Goal: Task Accomplishment & Management: Manage account settings

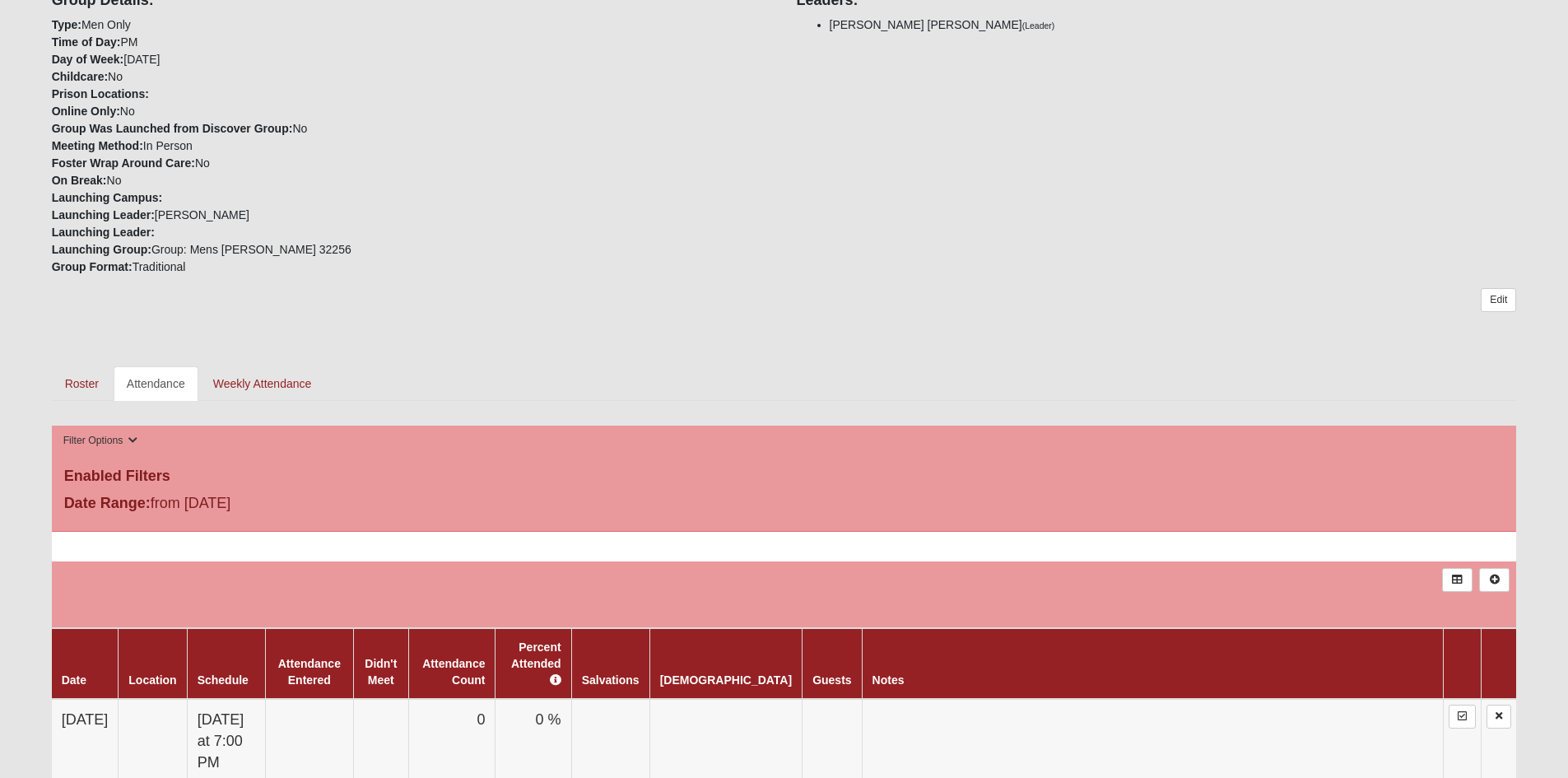
scroll to position [494, 0]
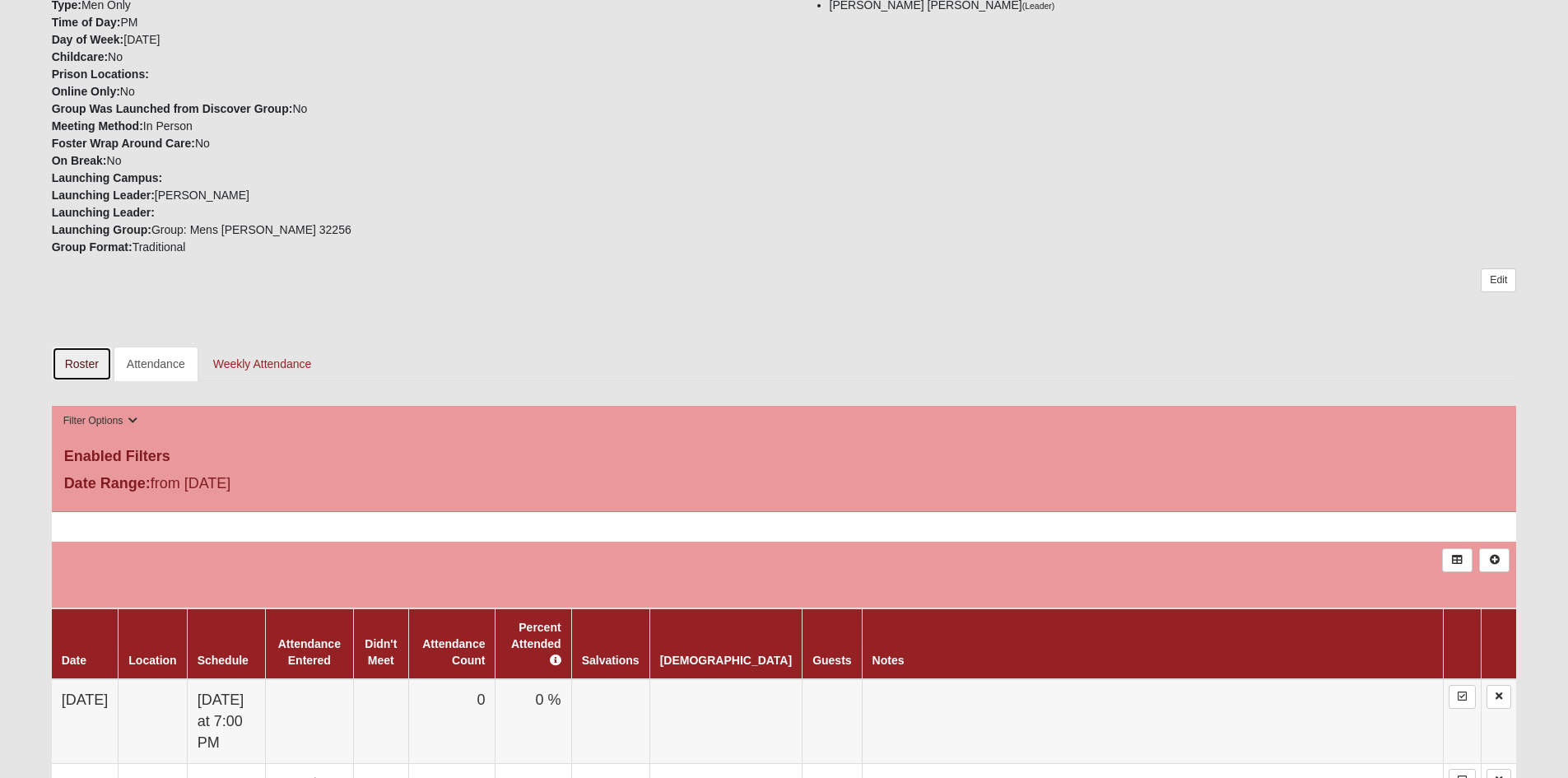
click at [76, 360] on link "Roster" at bounding box center [82, 364] width 60 height 34
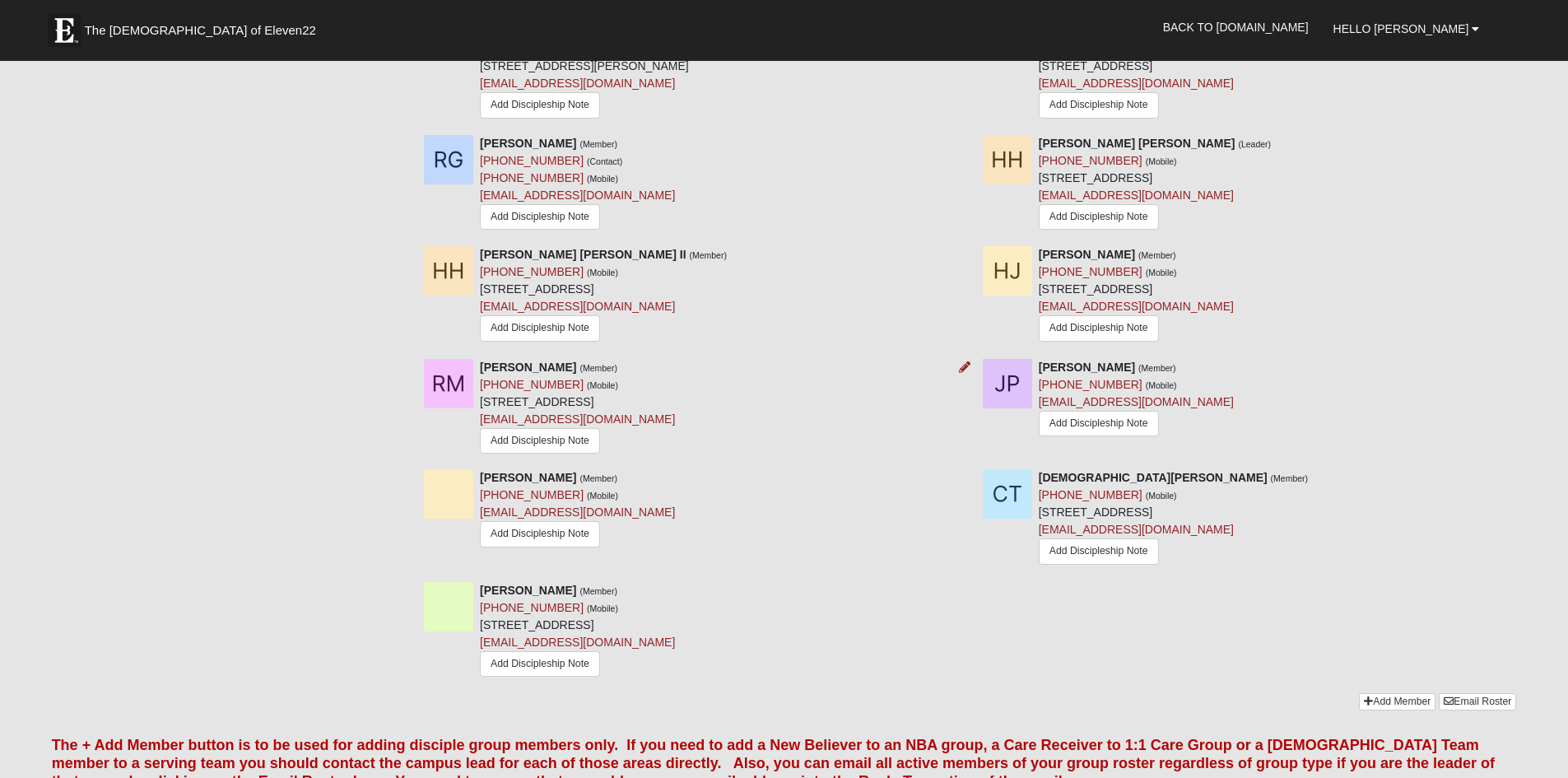
scroll to position [1071, 0]
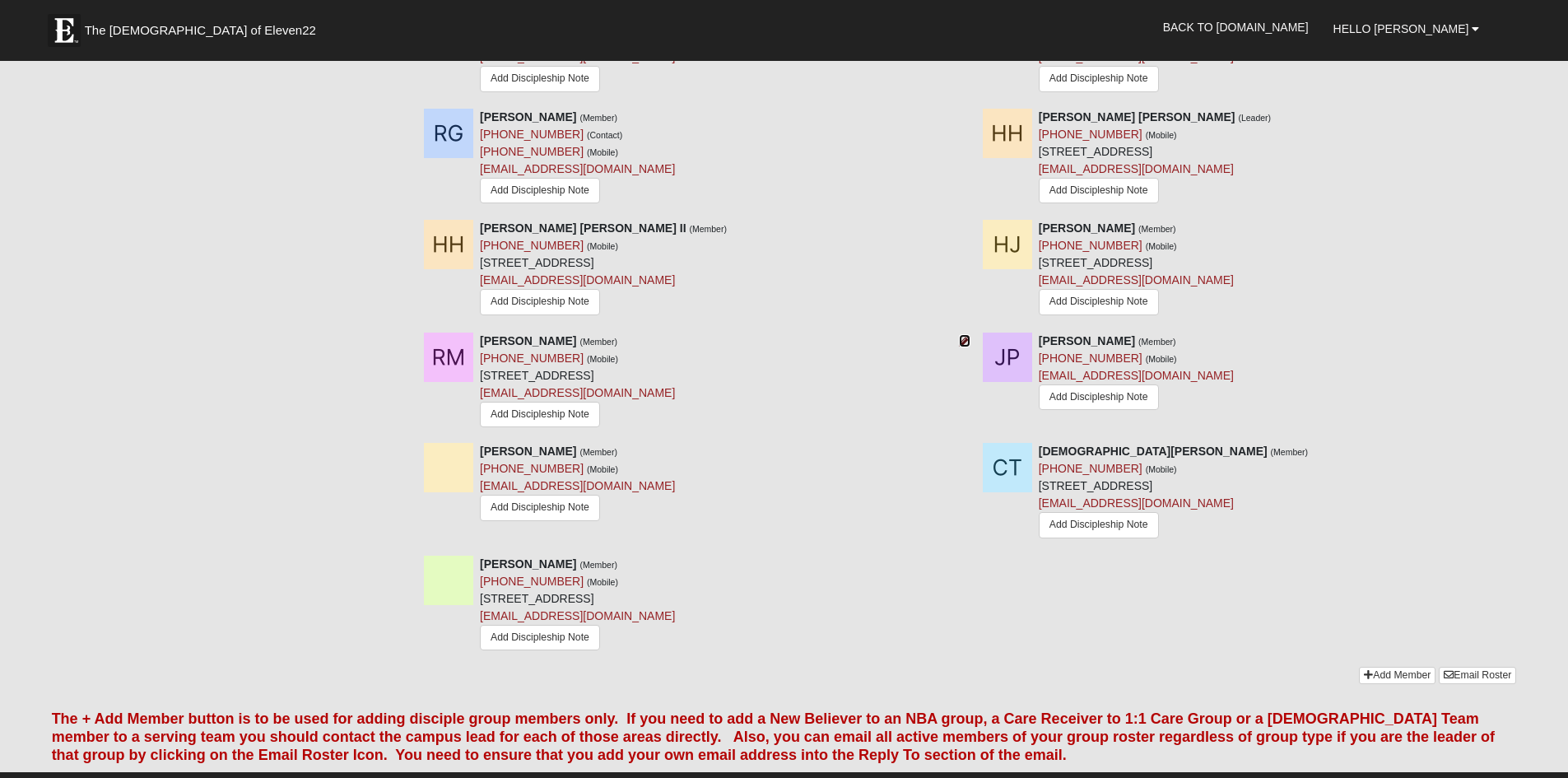
click at [963, 342] on icon at bounding box center [964, 341] width 12 height 12
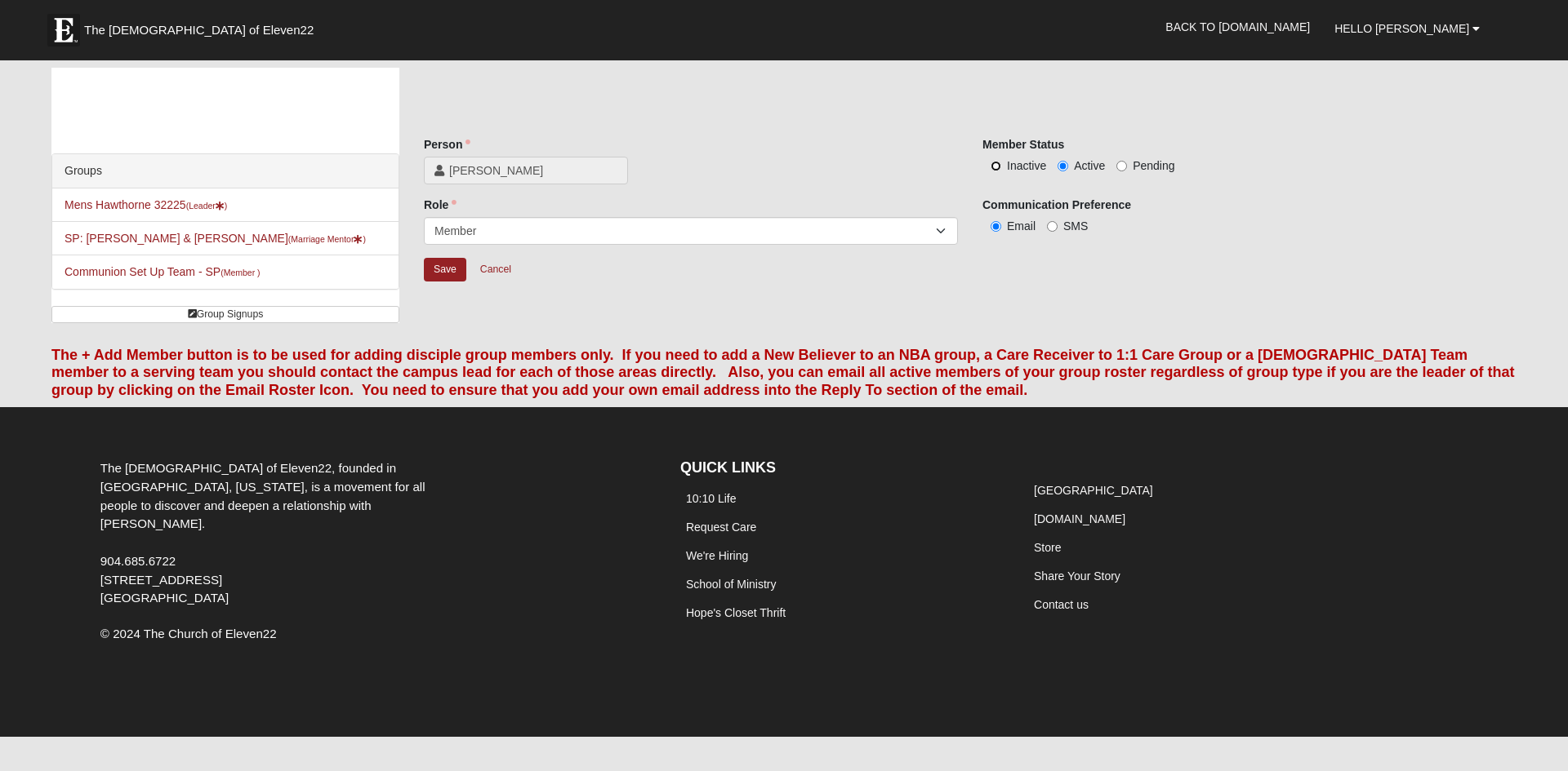
click at [996, 166] on input "Inactive" at bounding box center [996, 166] width 11 height 11
radio input "true"
click at [446, 271] on input "Save" at bounding box center [445, 270] width 43 height 23
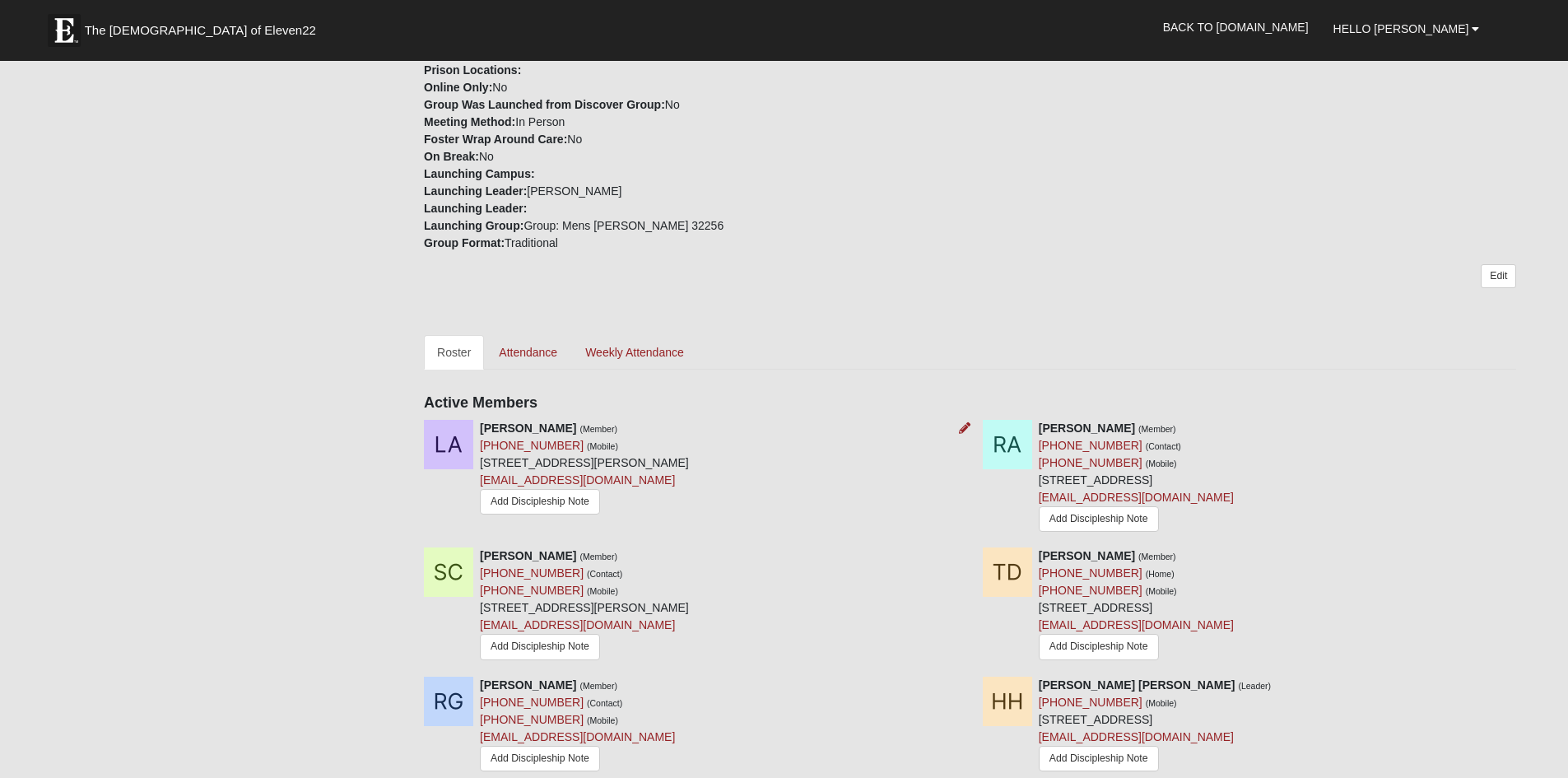
scroll to position [463, 0]
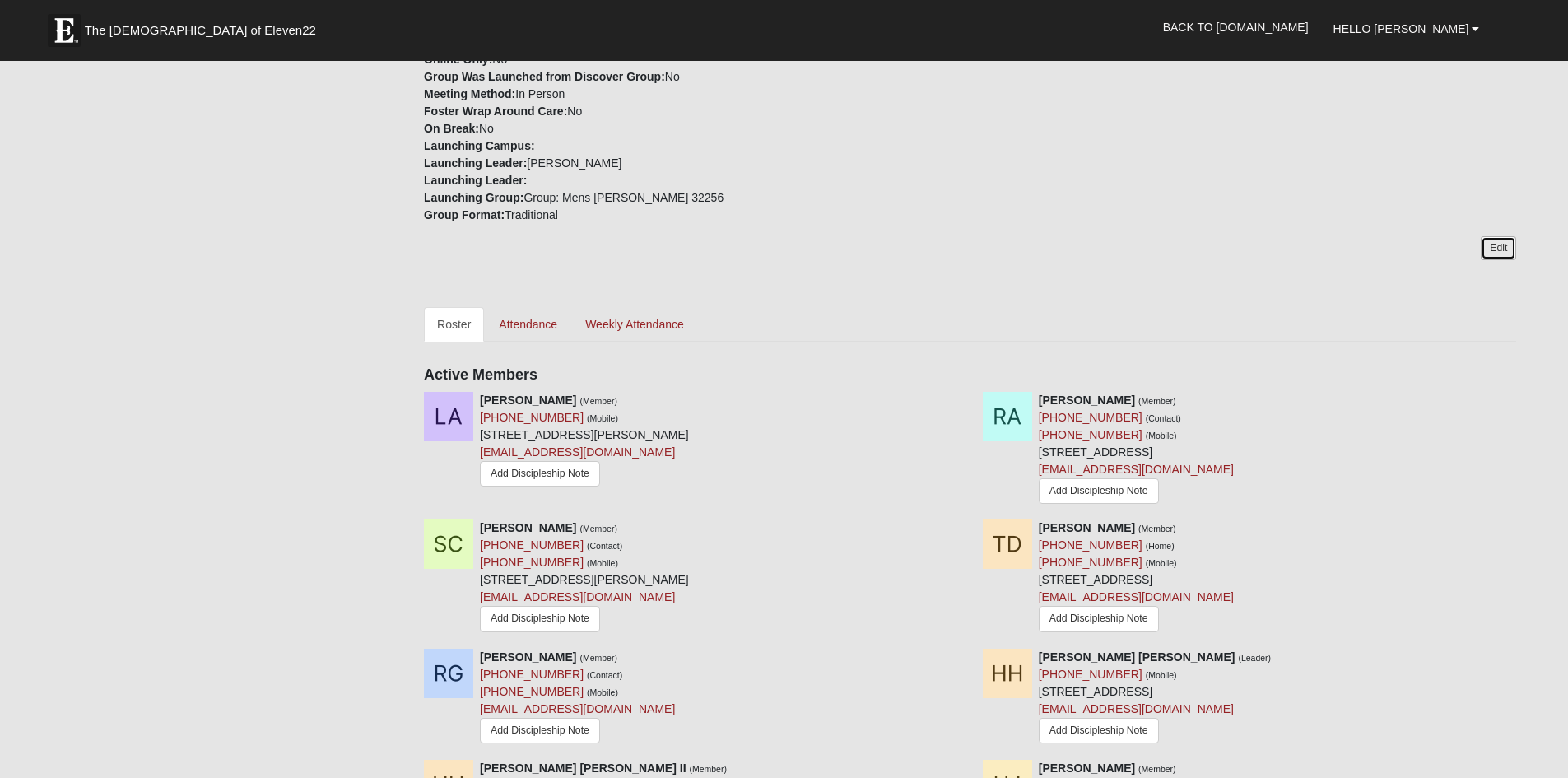
click at [1500, 246] on link "Edit" at bounding box center [1498, 248] width 35 height 23
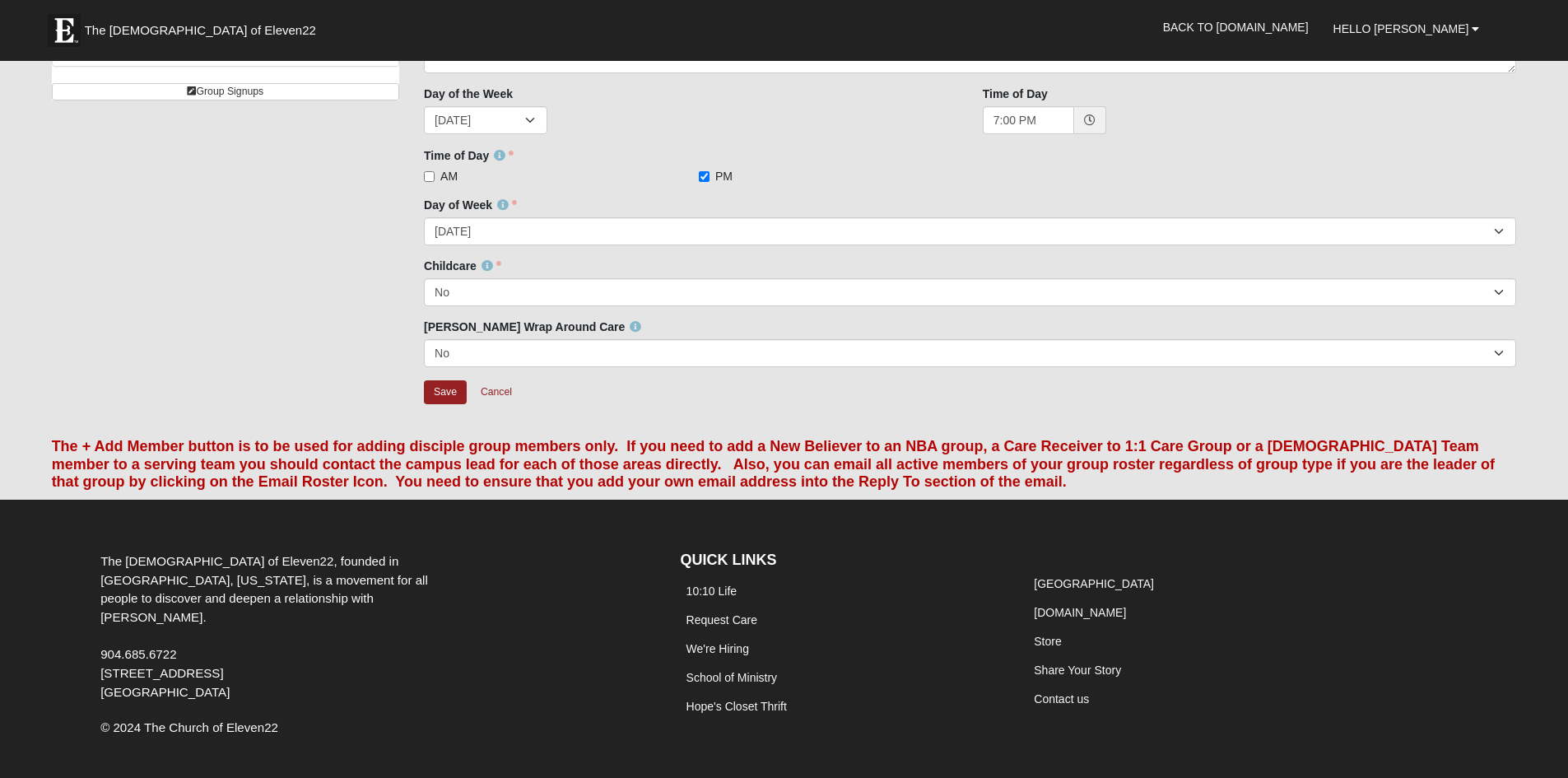
scroll to position [197, 0]
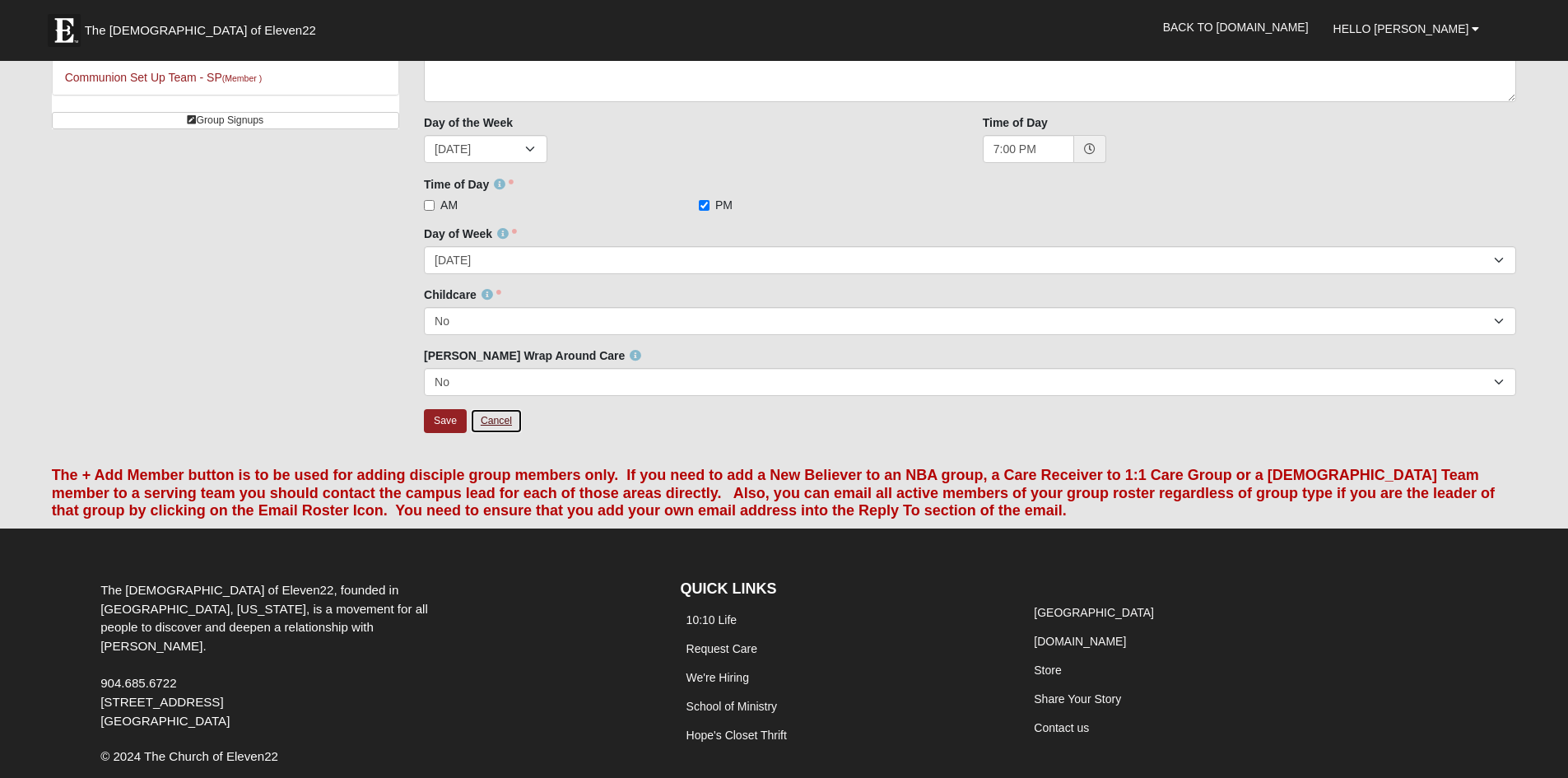
click at [500, 418] on link "Cancel" at bounding box center [497, 421] width 52 height 25
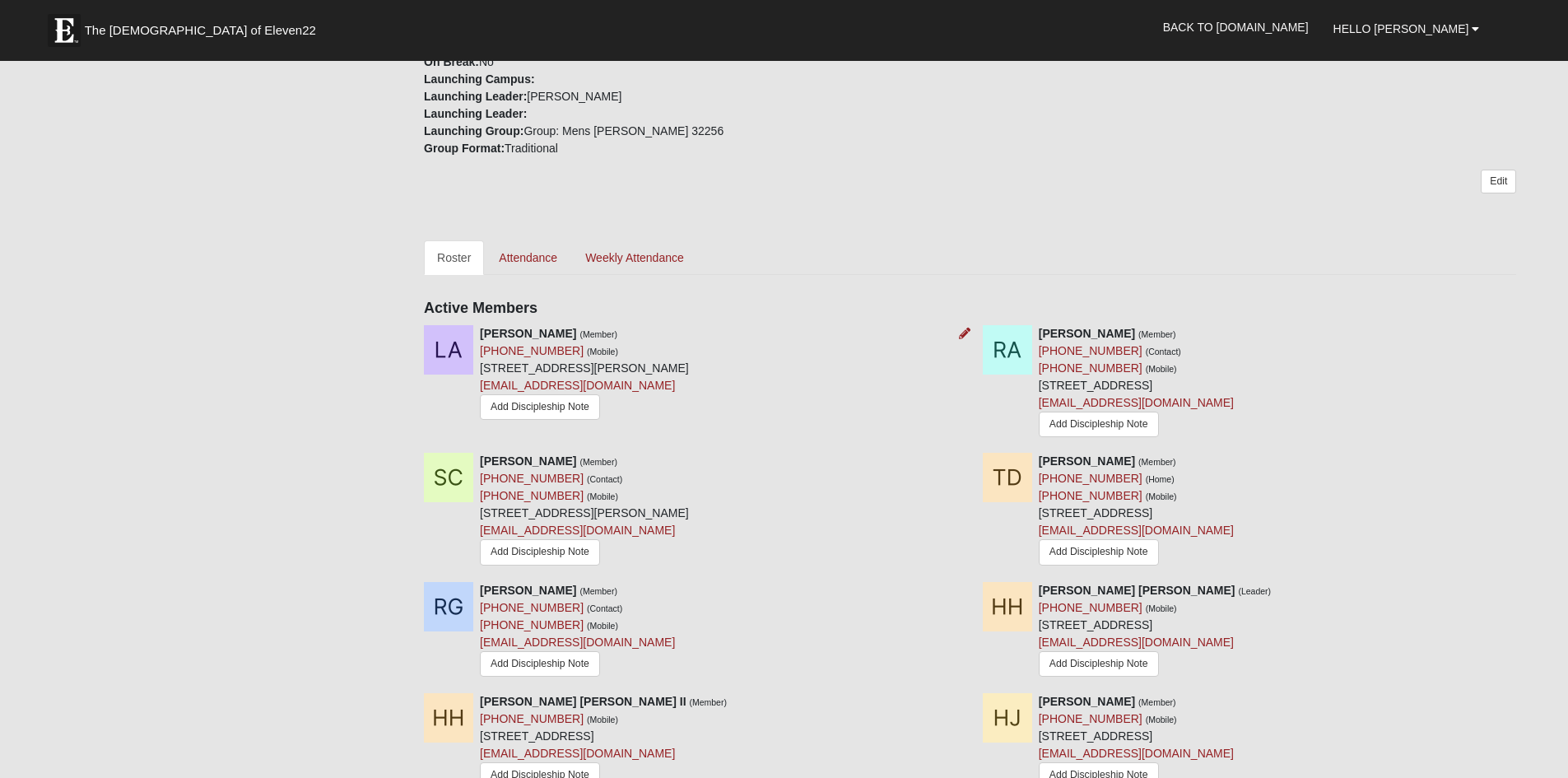
scroll to position [526, 0]
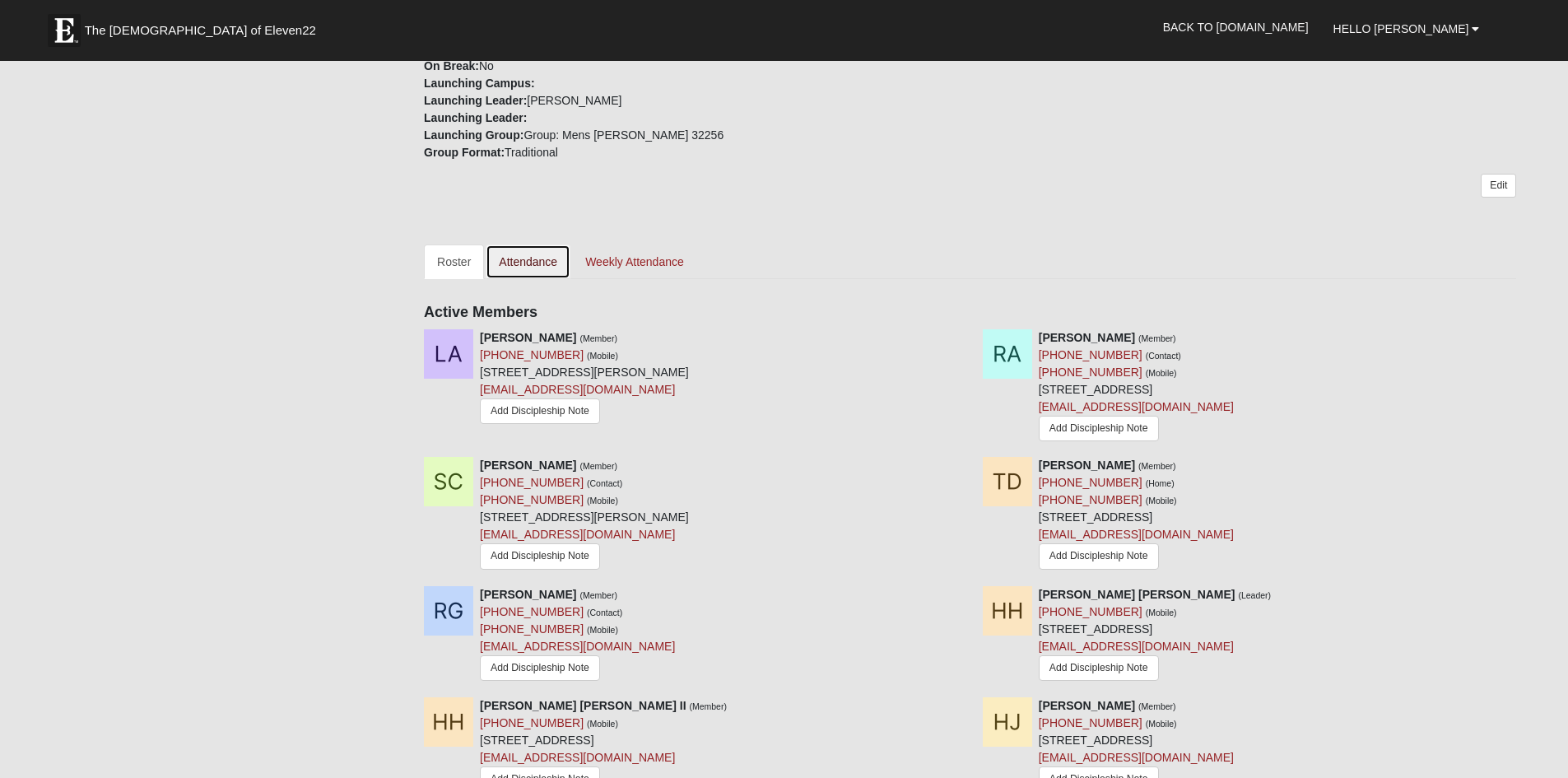
click at [523, 255] on link "Attendance" at bounding box center [528, 261] width 85 height 34
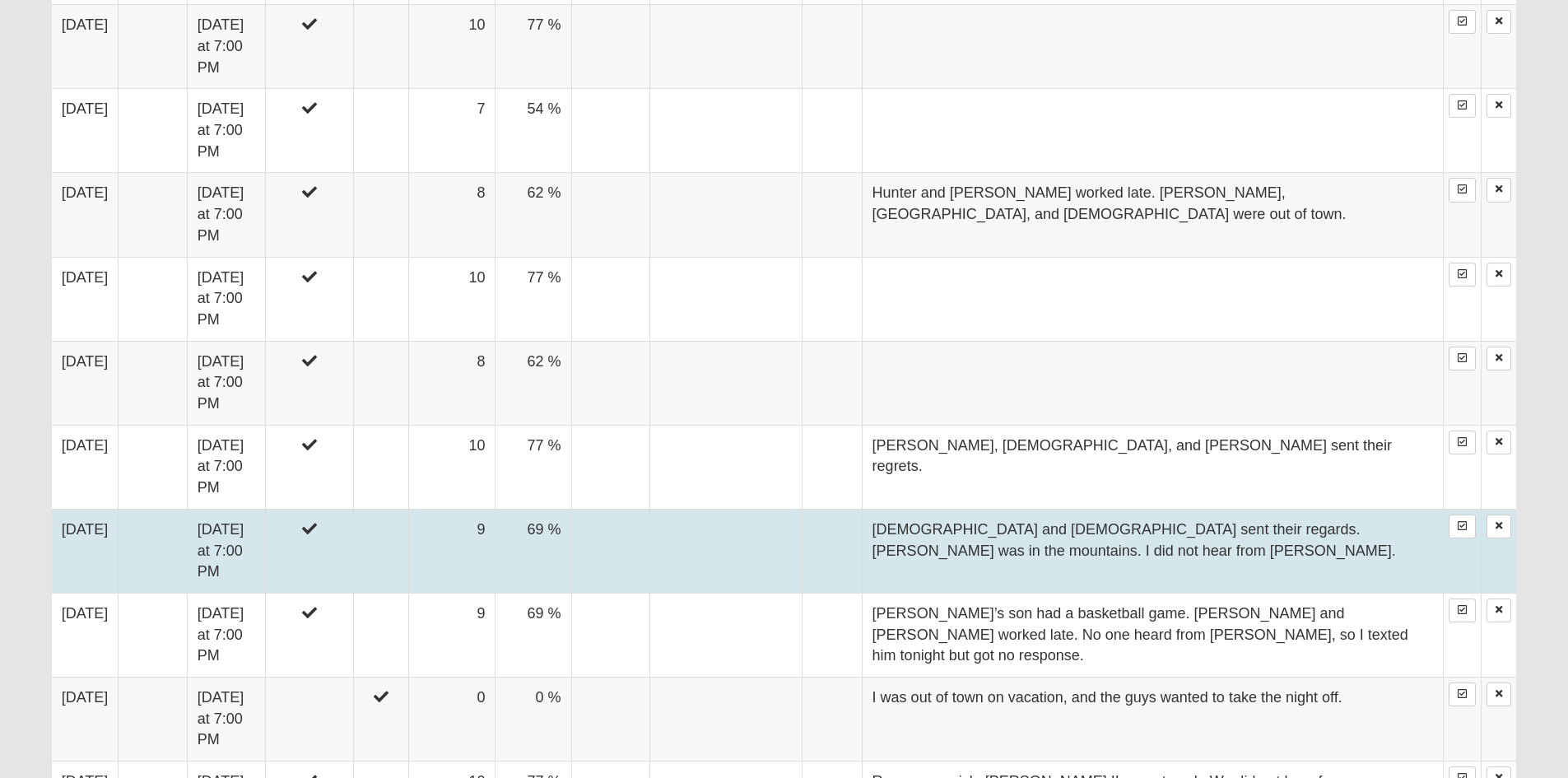
scroll to position [1894, 0]
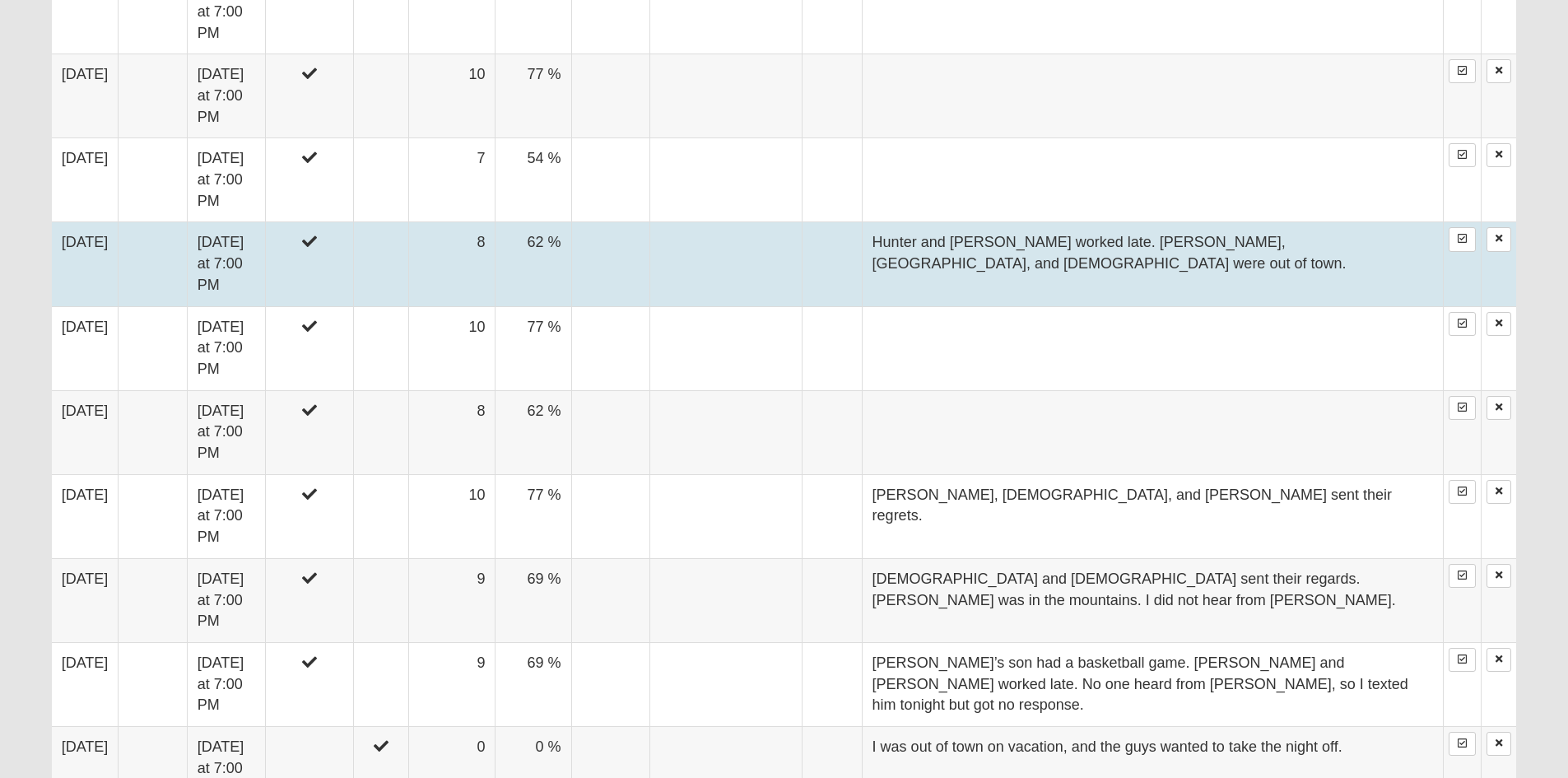
click at [94, 223] on td "[DATE]" at bounding box center [86, 264] width 67 height 84
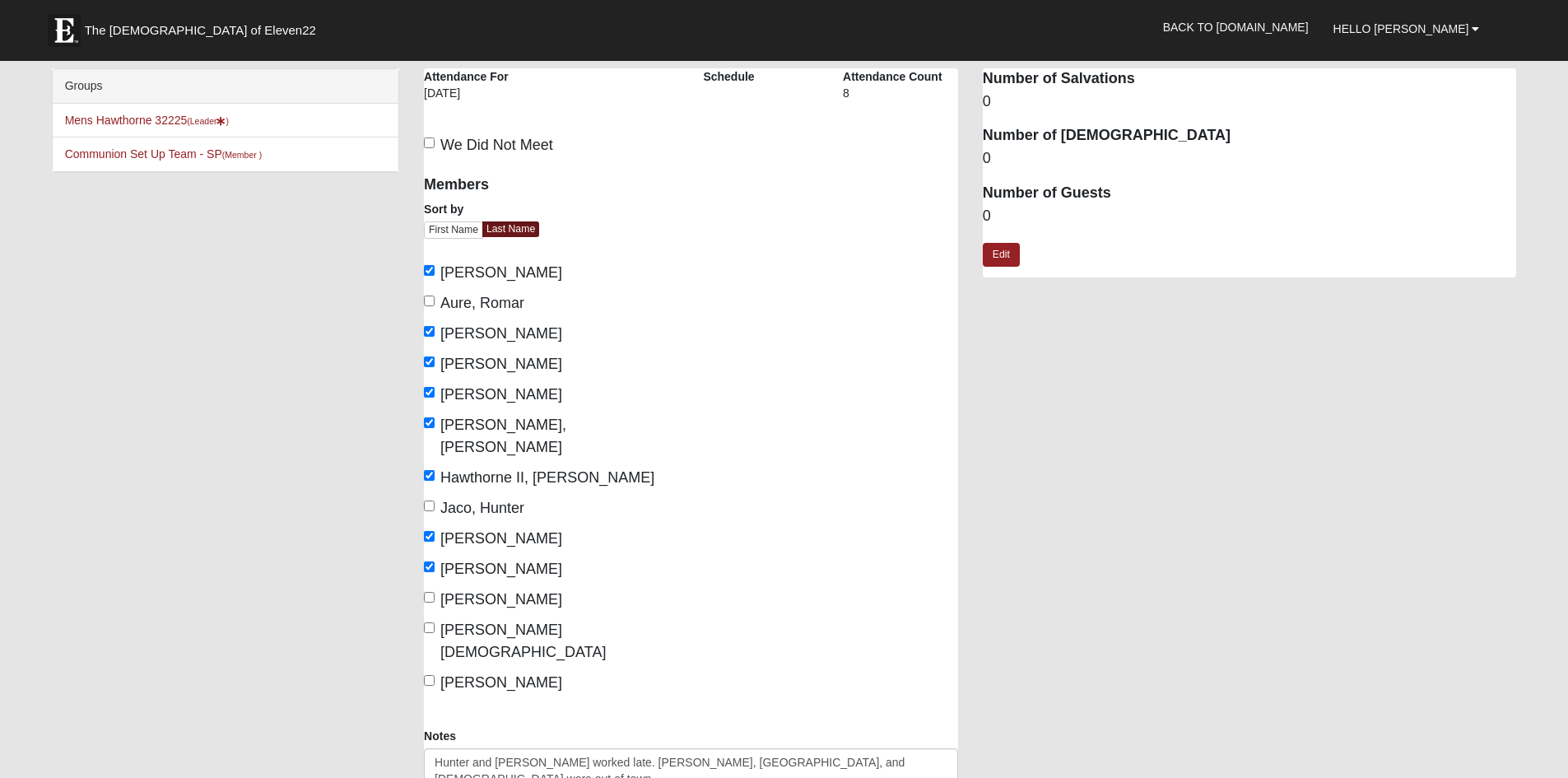
click at [488, 530] on span "Milovich, Ryan" at bounding box center [501, 538] width 122 height 16
click at [434, 531] on input "Milovich, Ryan" at bounding box center [429, 536] width 11 height 11
click at [427, 531] on input "Milovich, Ryan" at bounding box center [429, 536] width 11 height 11
checkbox input "true"
click at [135, 115] on link "Mens Hawthorne 32225 (Leader )" at bounding box center [147, 120] width 164 height 14
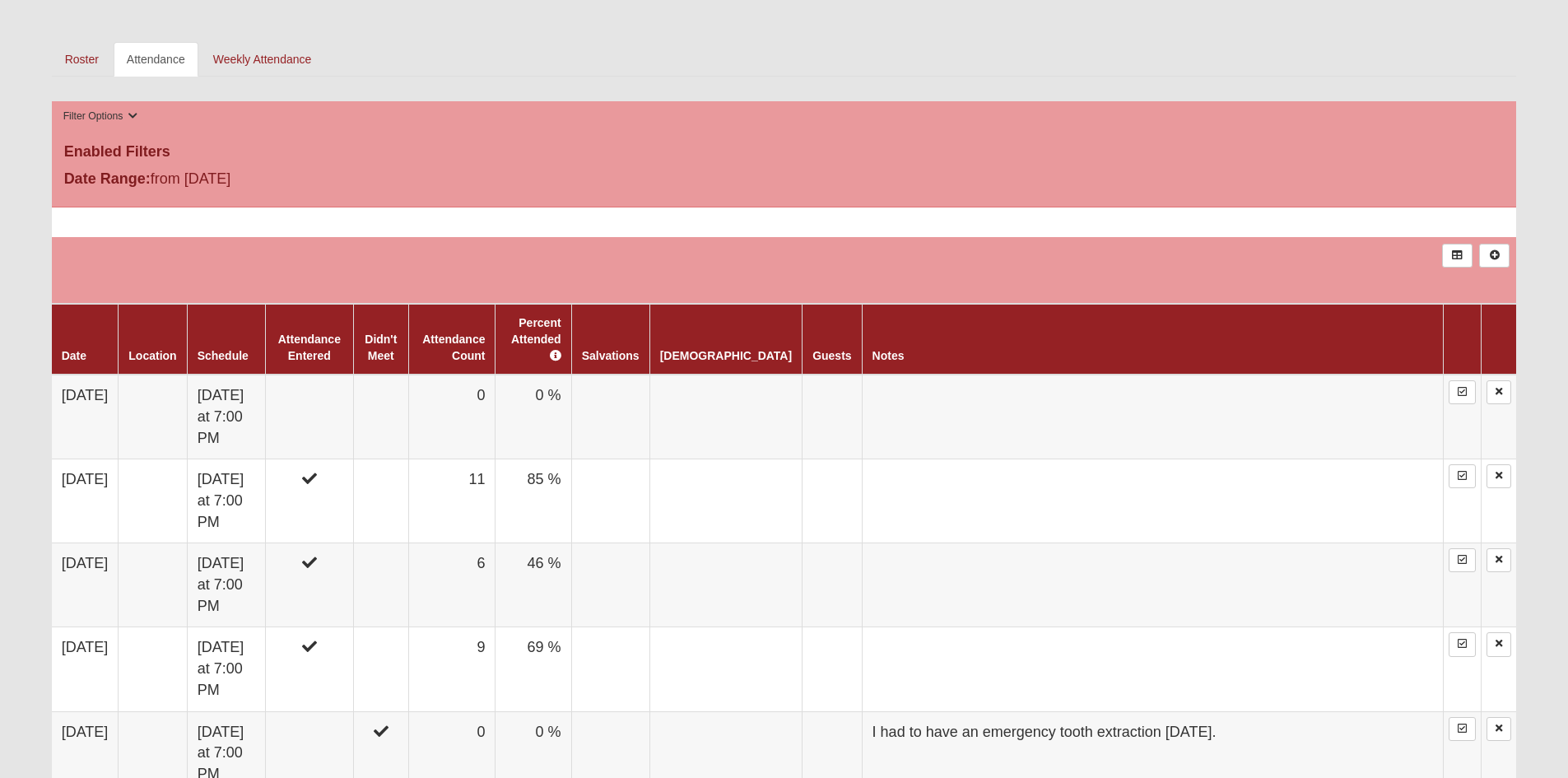
scroll to position [741, 0]
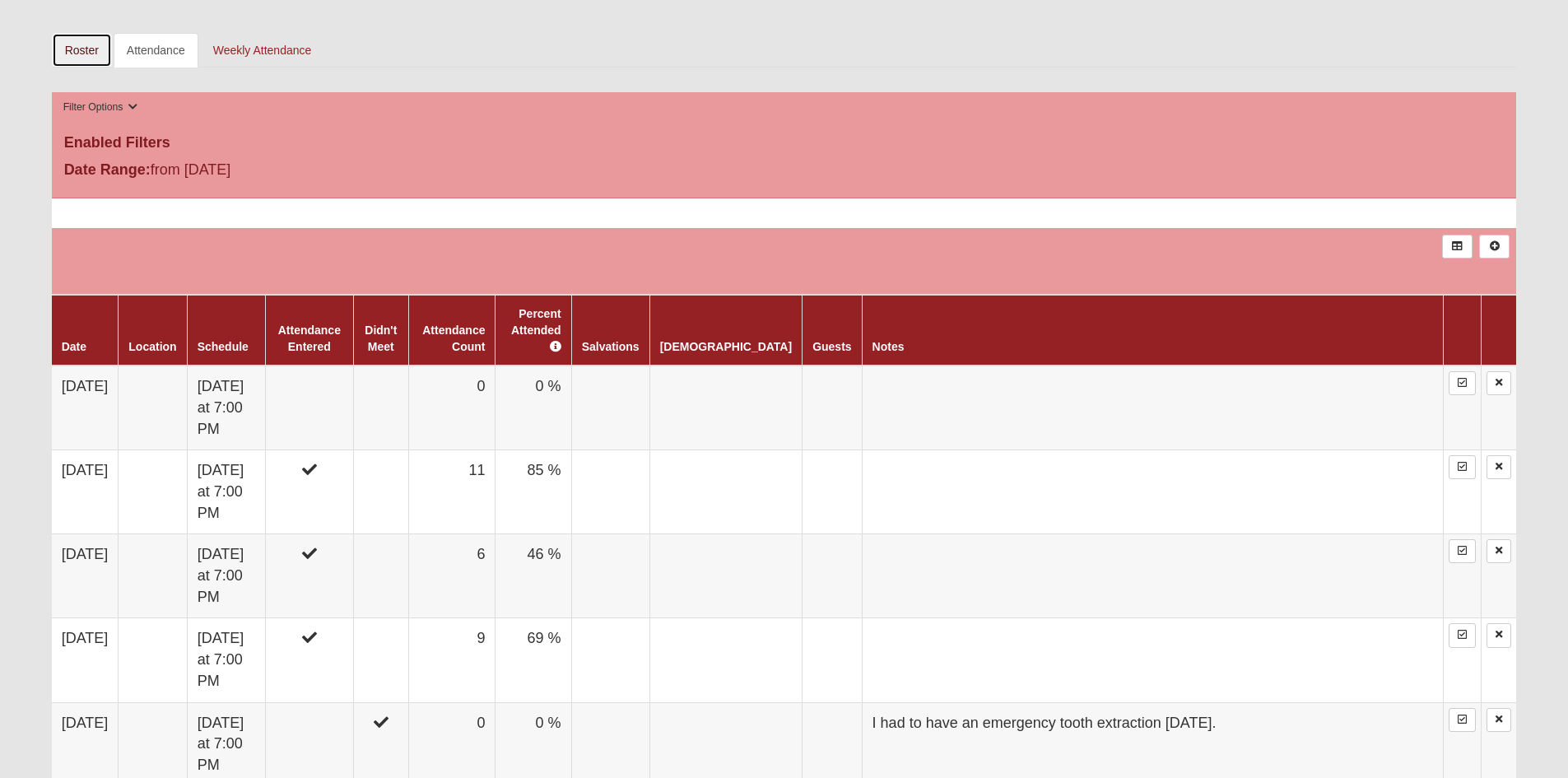
click at [84, 48] on link "Roster" at bounding box center [82, 50] width 60 height 34
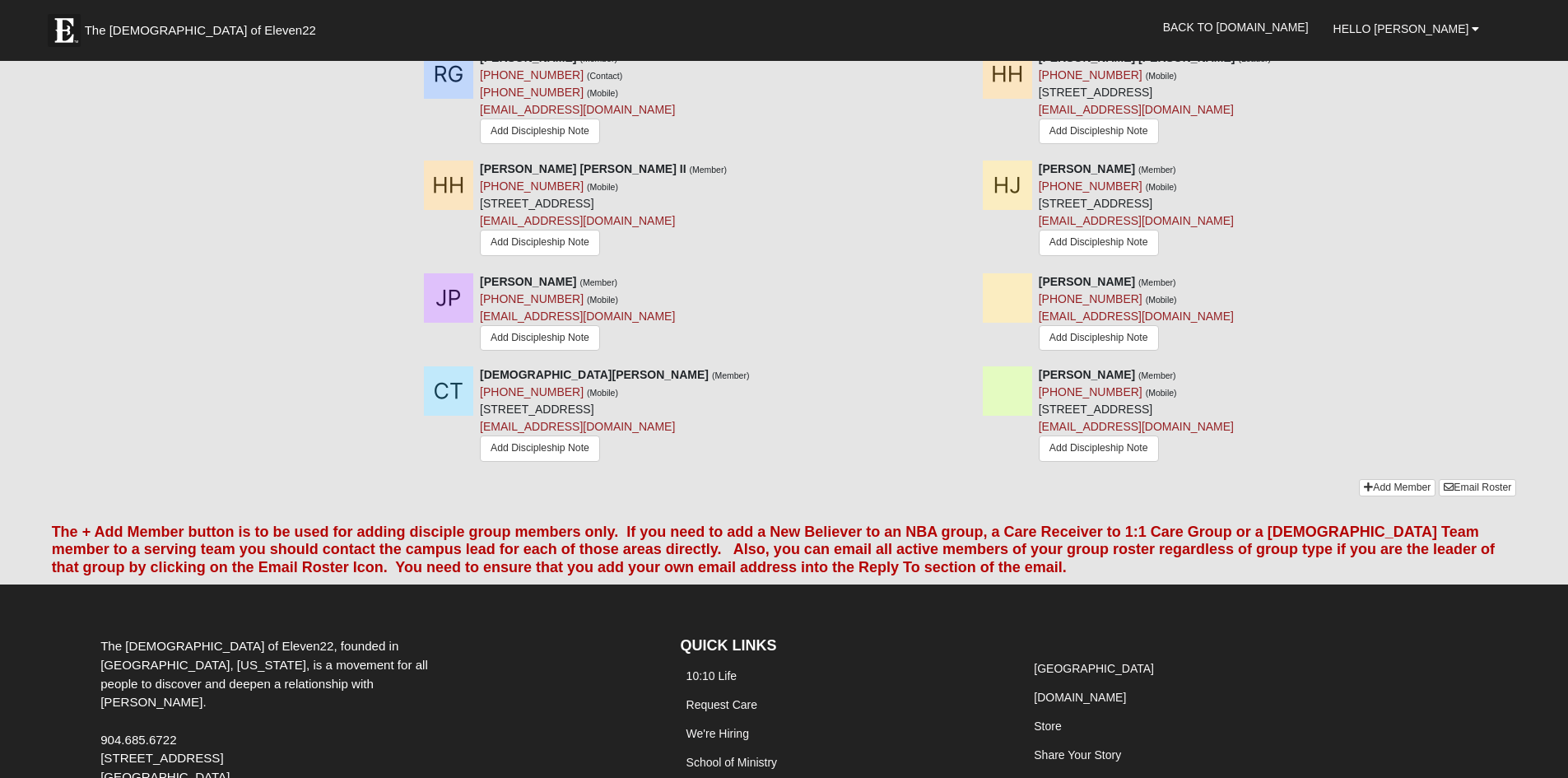
scroll to position [1071, 0]
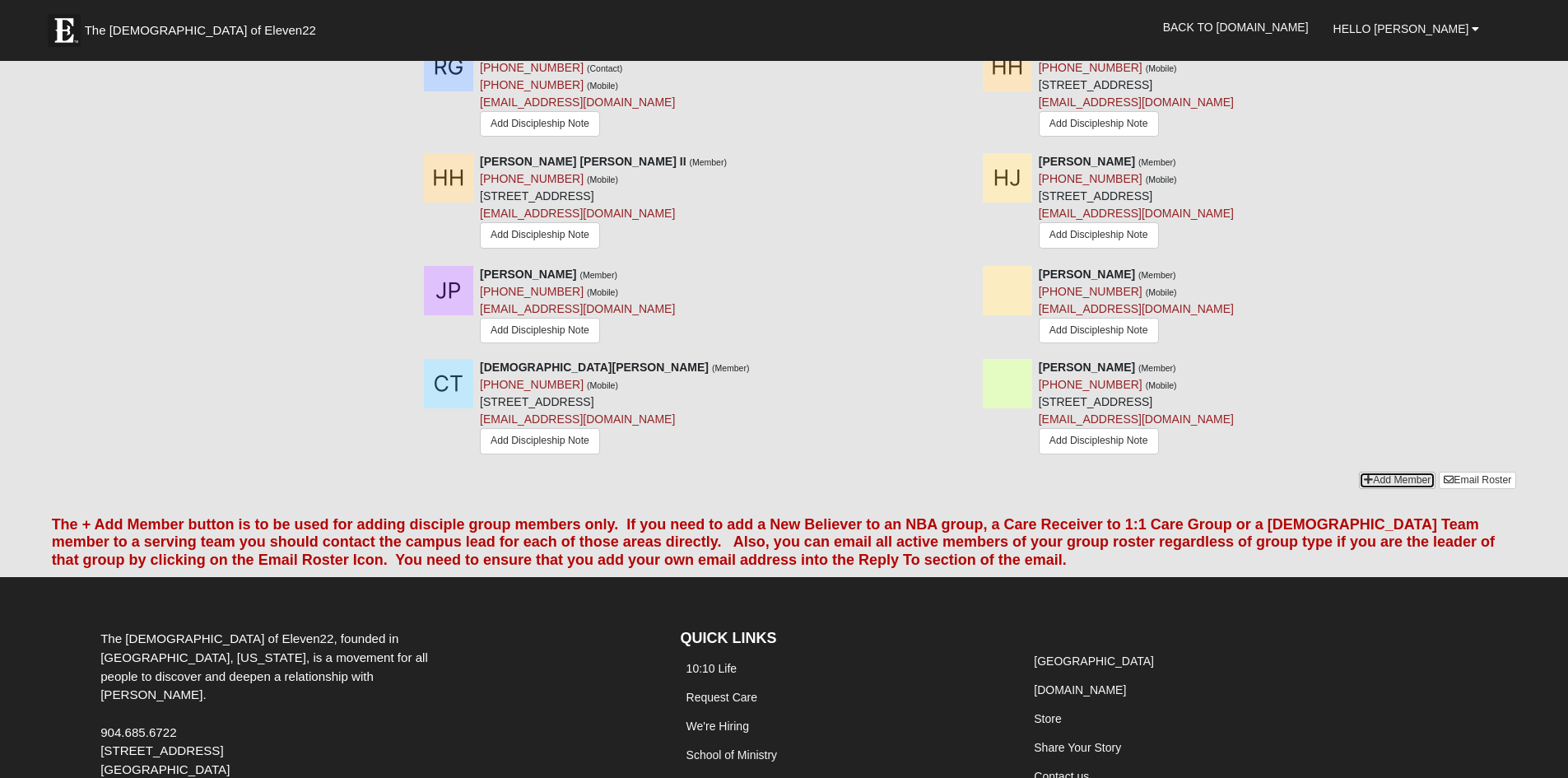
click at [1400, 478] on link "Add Member" at bounding box center [1397, 480] width 77 height 17
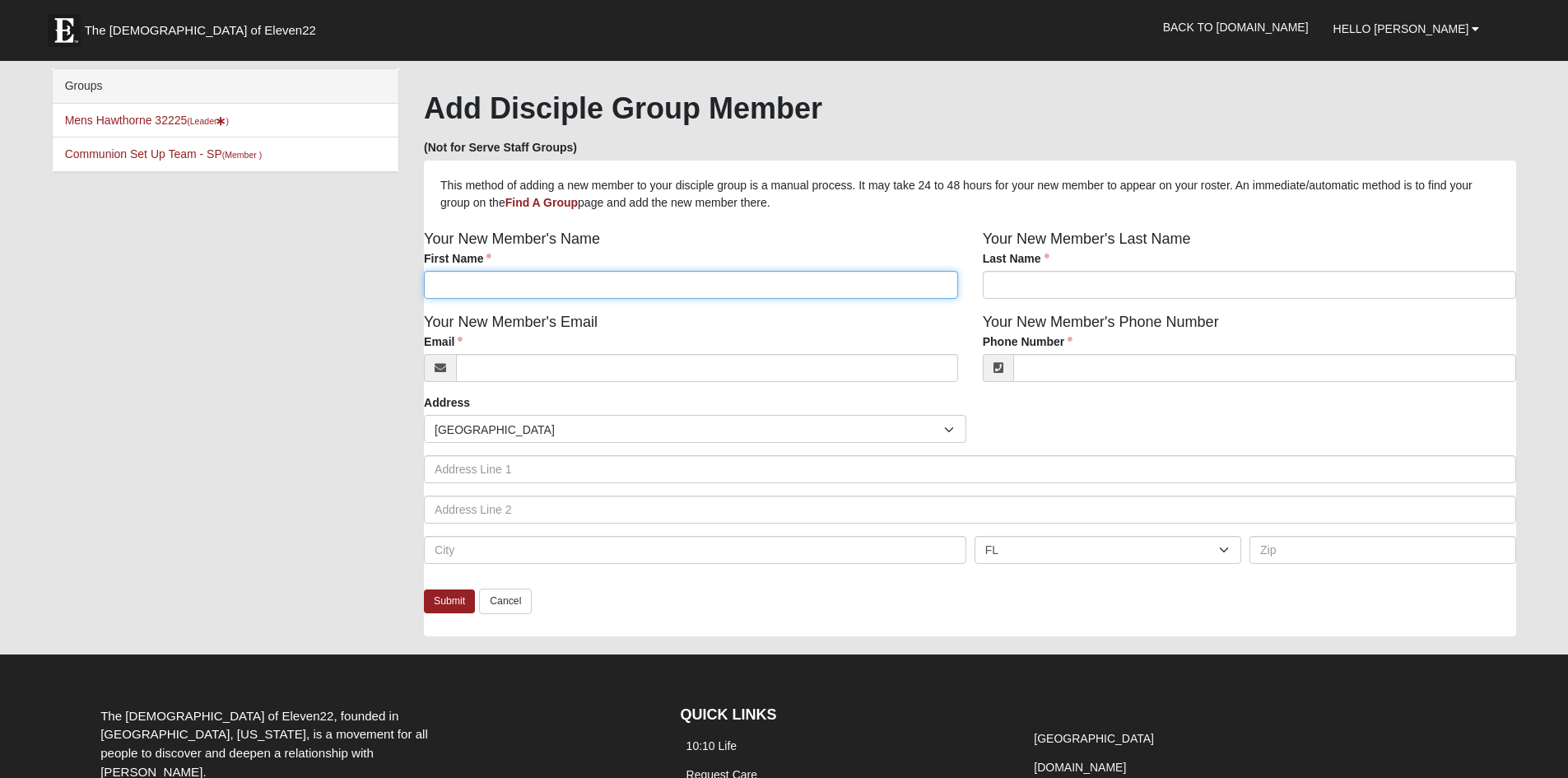
click at [556, 290] on input "First Name" at bounding box center [690, 285] width 534 height 28
type input "Ryan"
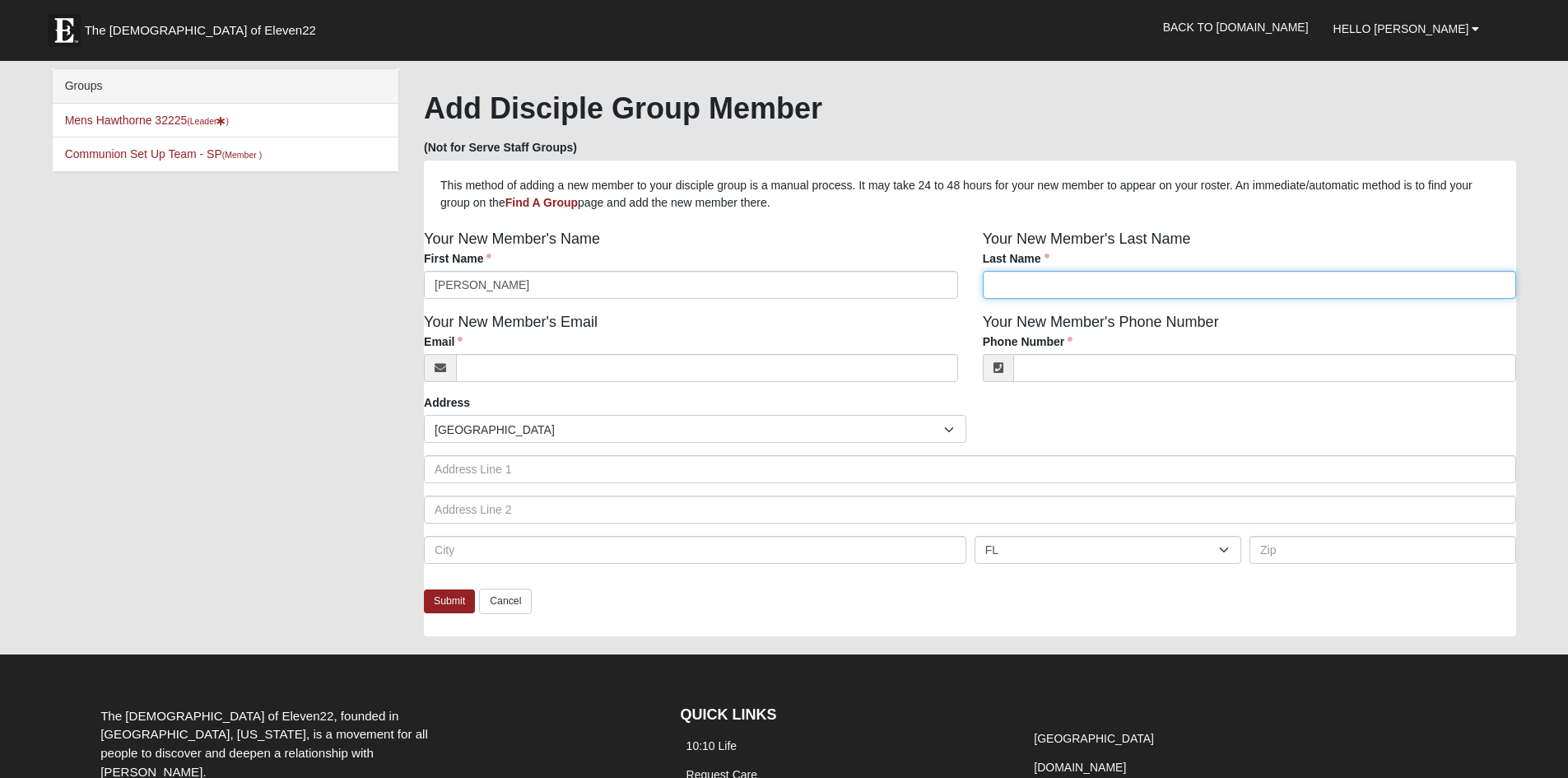
drag, startPoint x: 1032, startPoint y: 291, endPoint x: 1021, endPoint y: 290, distance: 11.0
click at [1032, 291] on input "Last Name" at bounding box center [1250, 285] width 534 height 28
type input "<"
type input "Milovich"
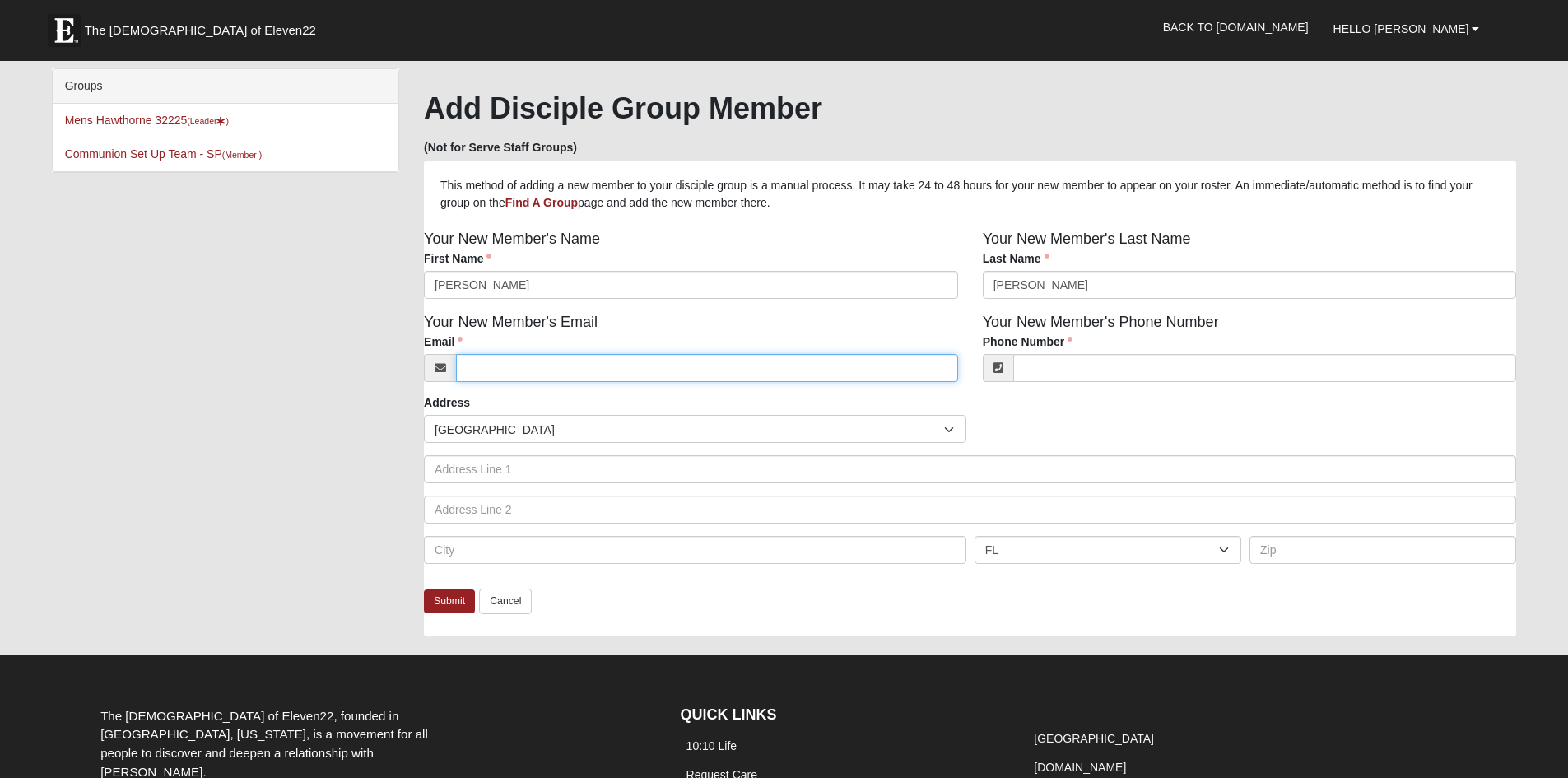
click at [800, 369] on input "Email" at bounding box center [707, 368] width 502 height 28
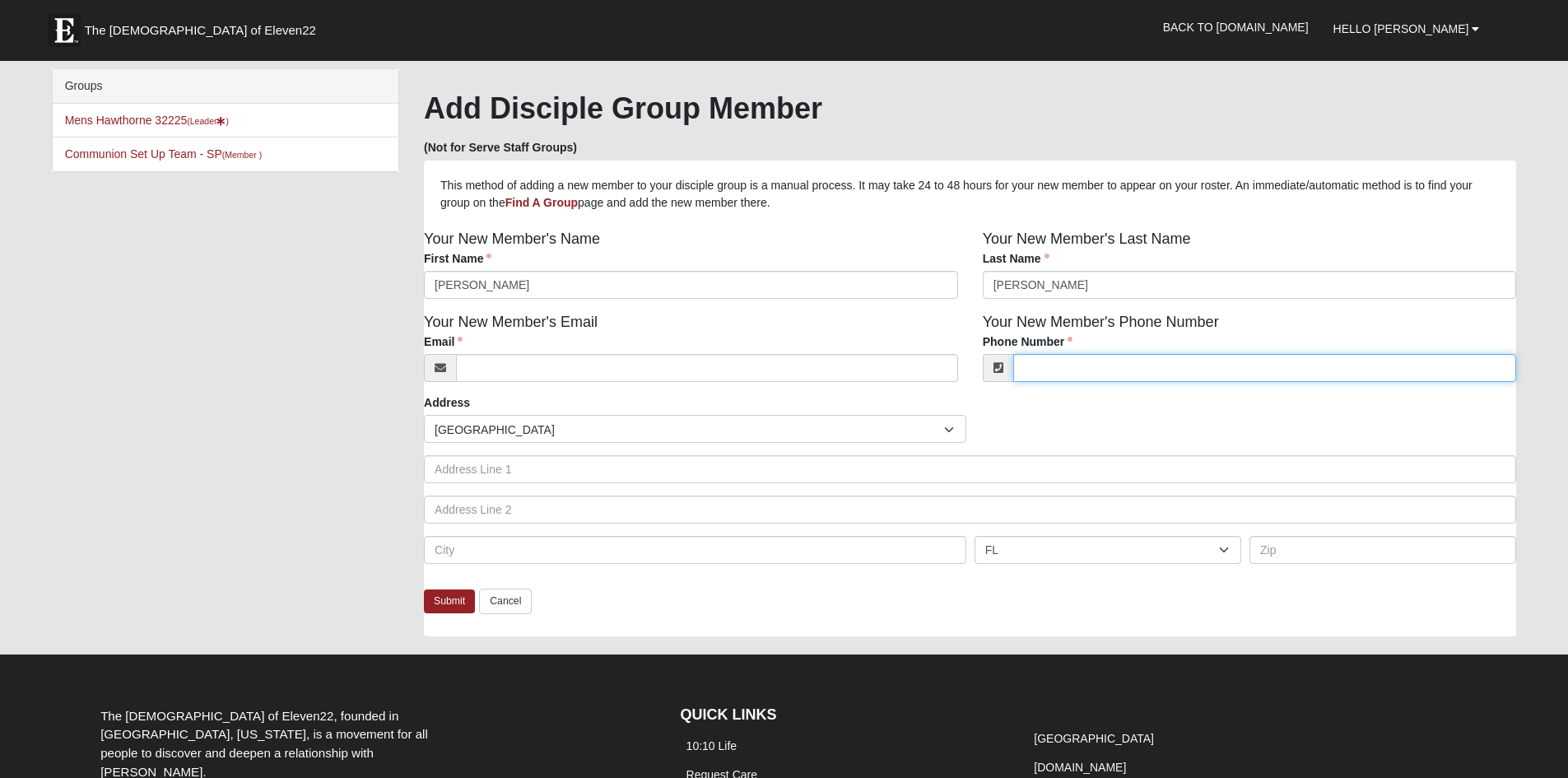
click at [1090, 370] on input "Phone Number" at bounding box center [1265, 368] width 504 height 28
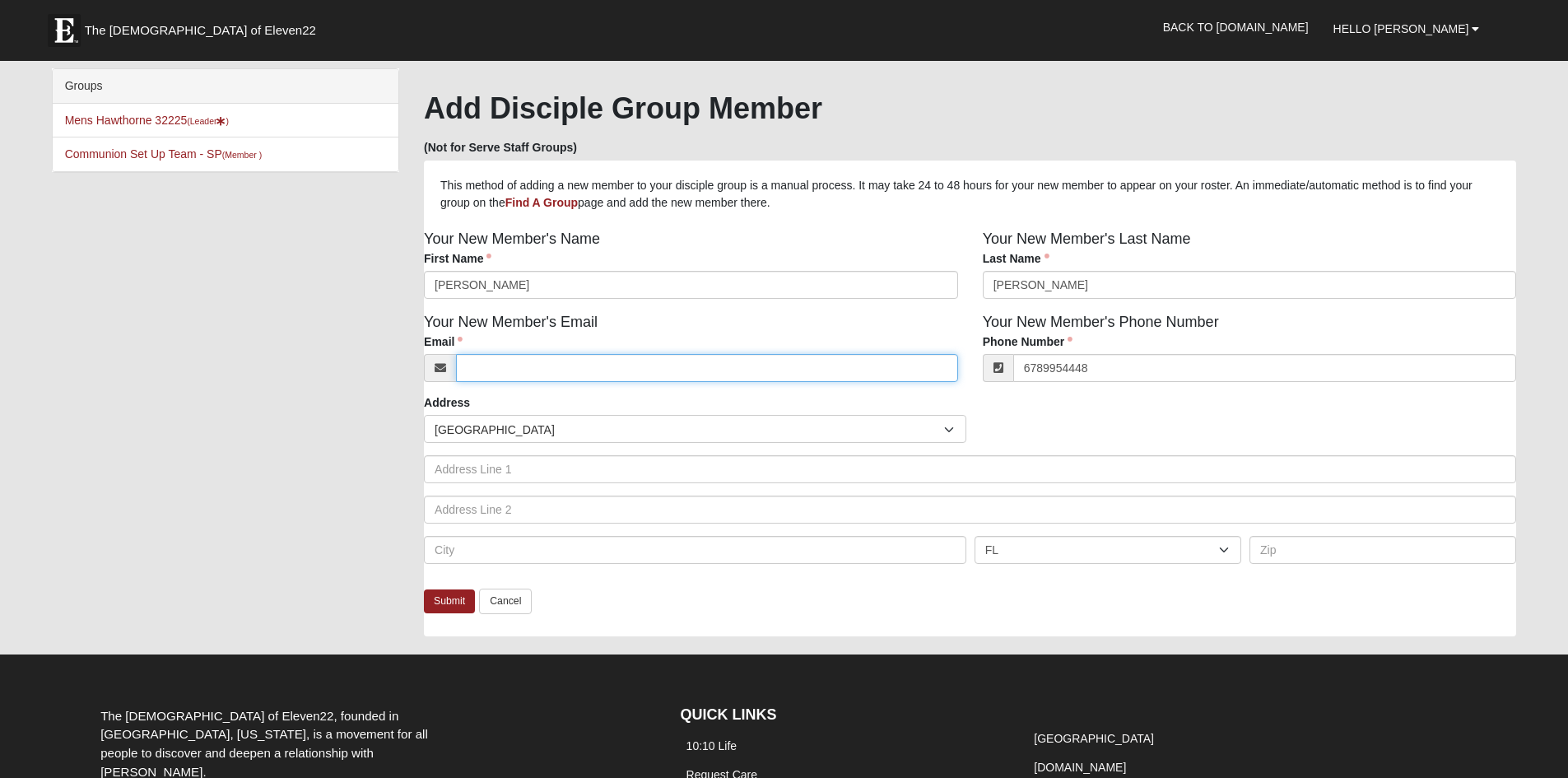
type input "(678) 995-4448"
click at [524, 377] on input "Email" at bounding box center [707, 368] width 502 height 28
click at [529, 371] on input "Email" at bounding box center [707, 368] width 502 height 28
click at [741, 368] on input "Email" at bounding box center [707, 368] width 502 height 28
click at [738, 370] on input "Email" at bounding box center [707, 368] width 502 height 28
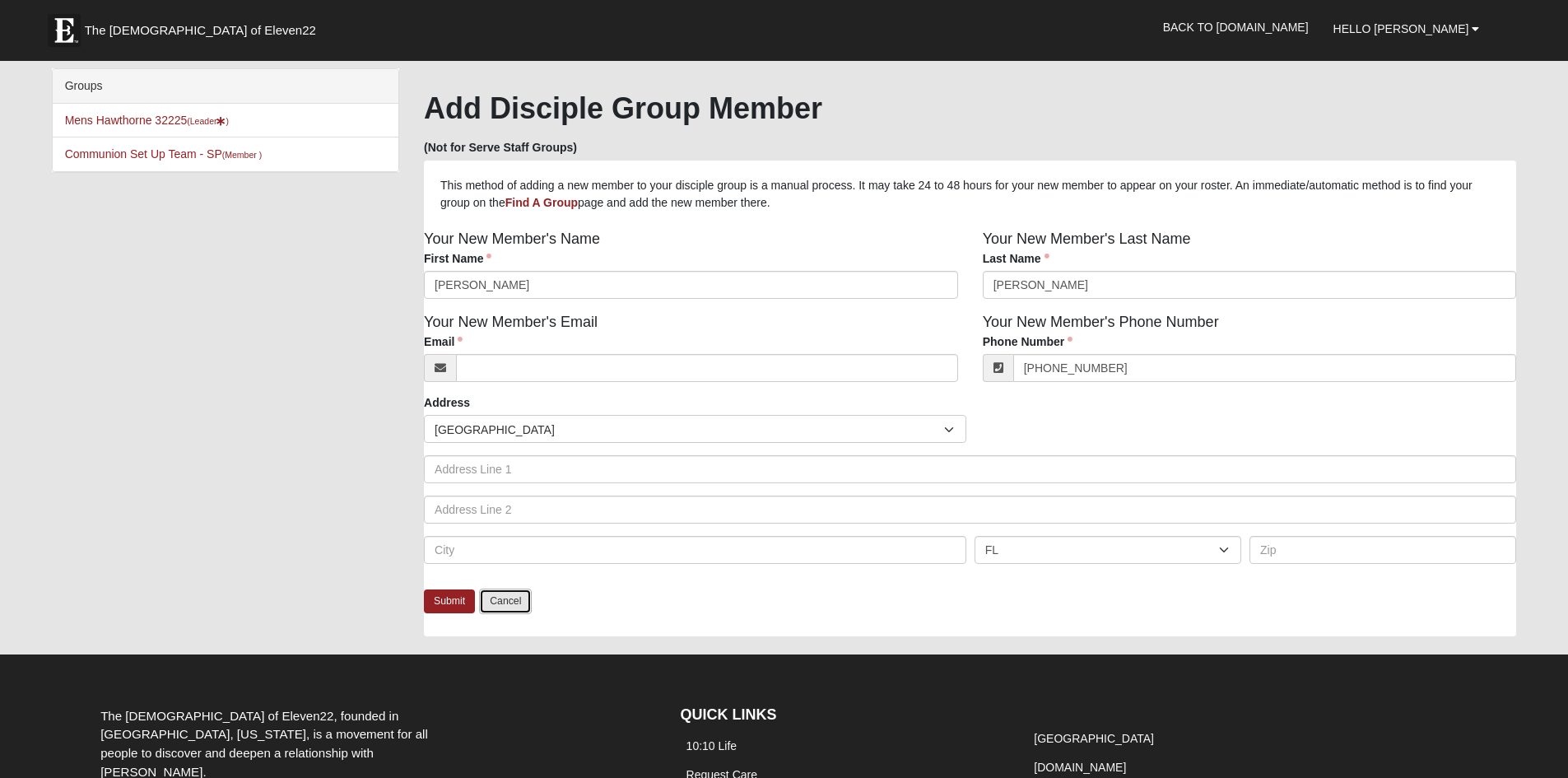
click at [508, 605] on link "Cancel" at bounding box center [506, 601] width 52 height 25
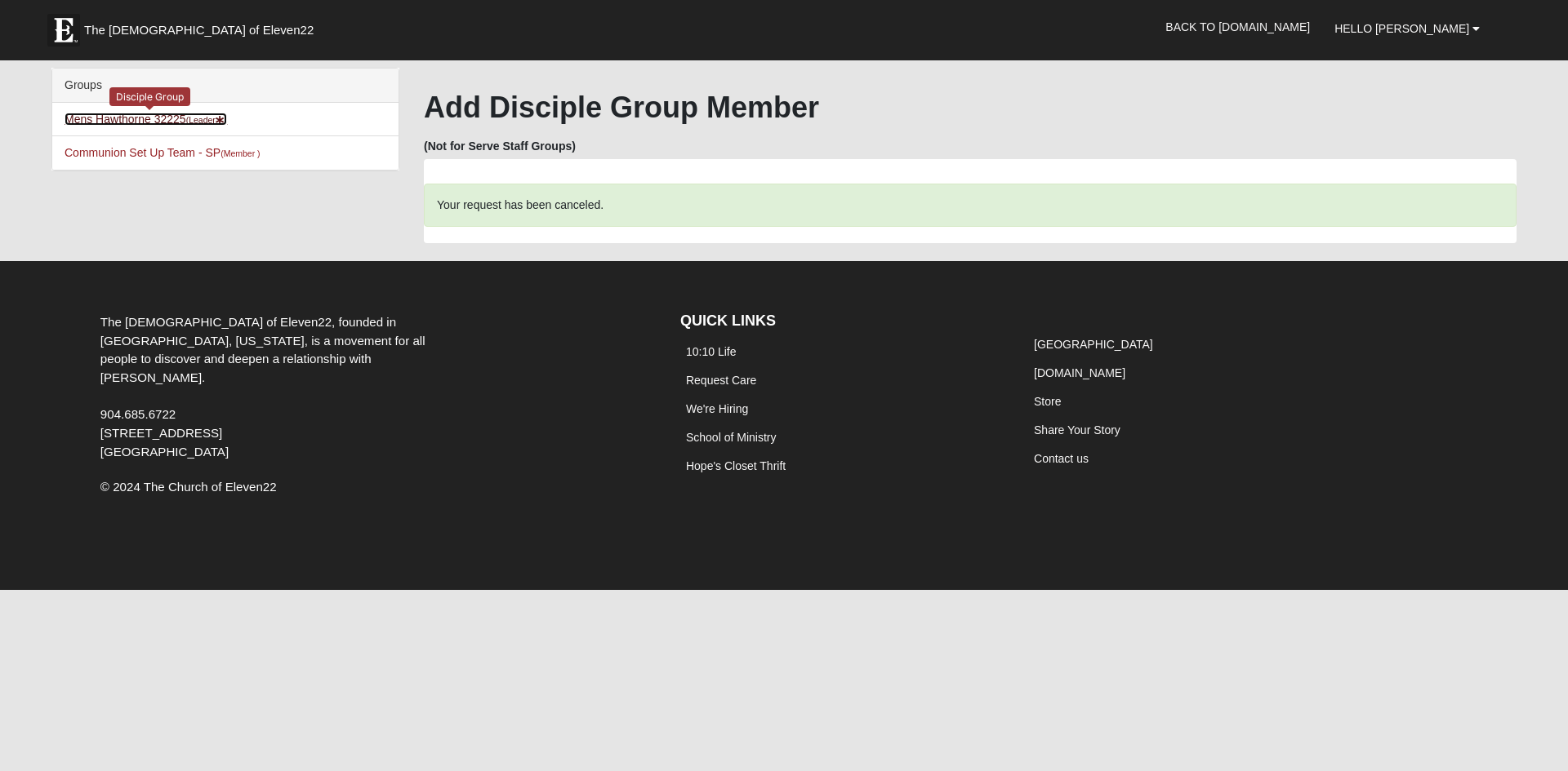
click at [163, 118] on link "Mens Hawthorne 32225 (Leader )" at bounding box center [146, 119] width 163 height 13
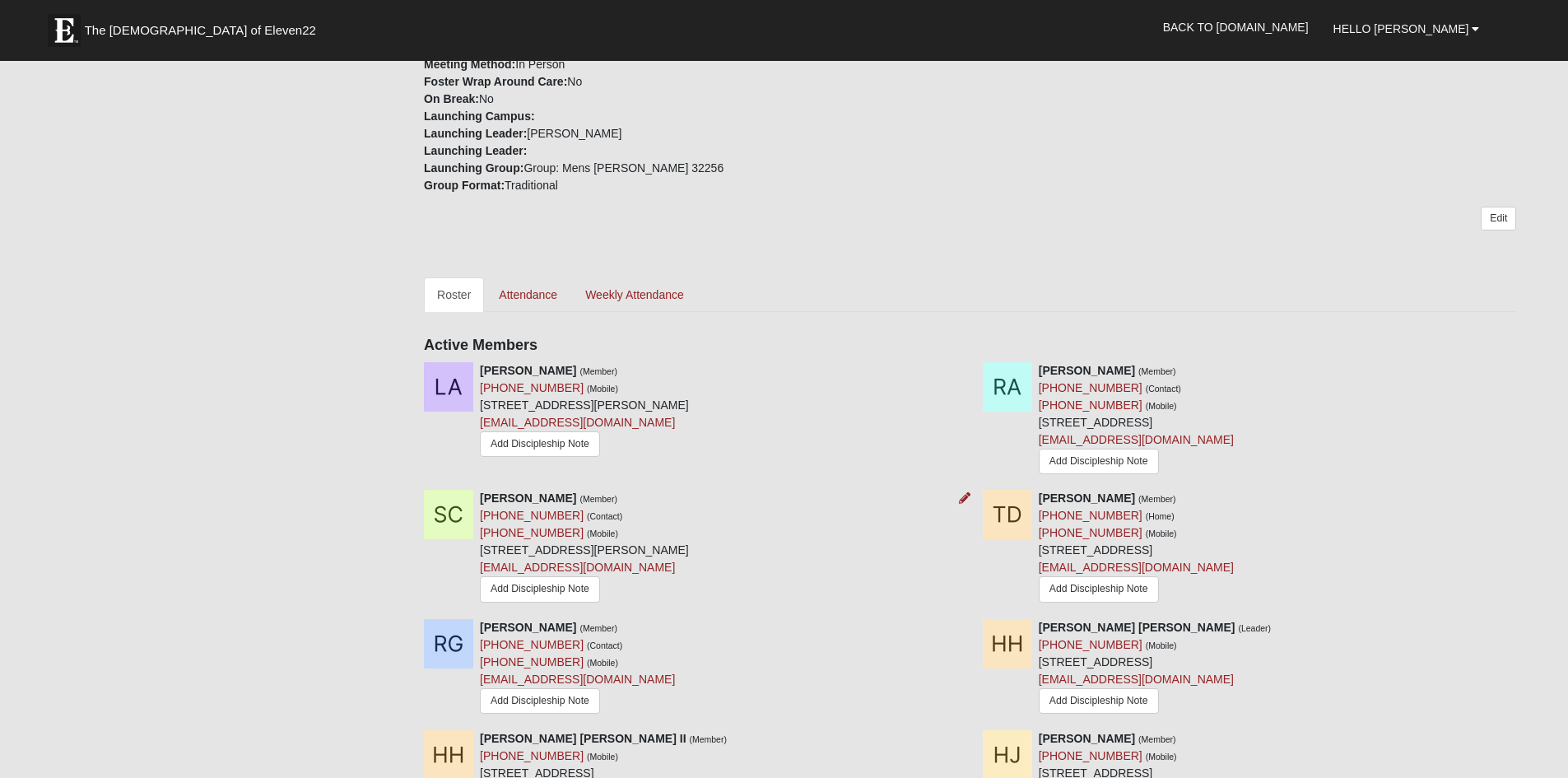
scroll to position [494, 0]
click at [515, 286] on link "Attendance" at bounding box center [528, 294] width 85 height 34
click at [529, 290] on link "Attendance" at bounding box center [528, 294] width 85 height 34
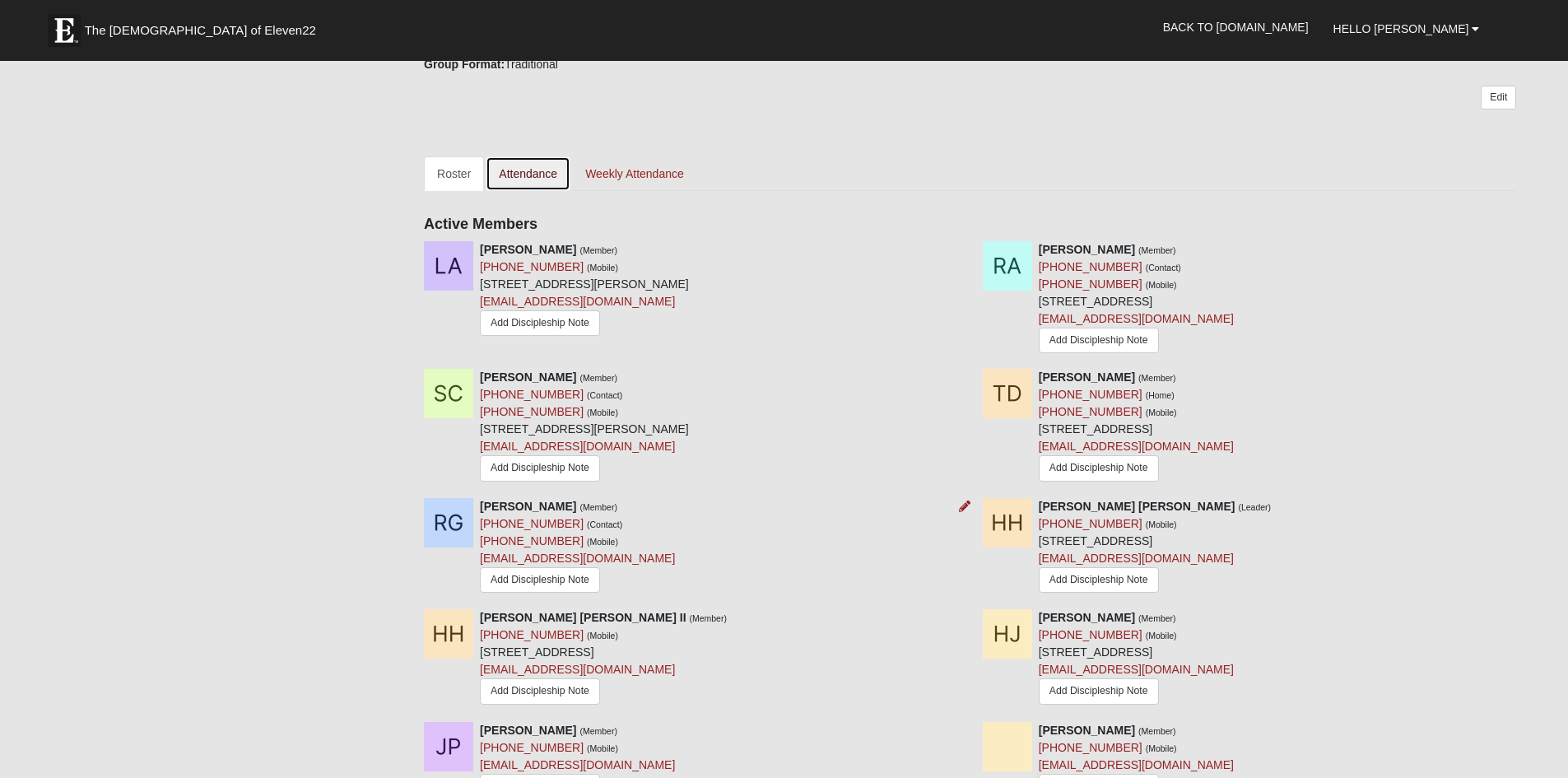
scroll to position [576, 0]
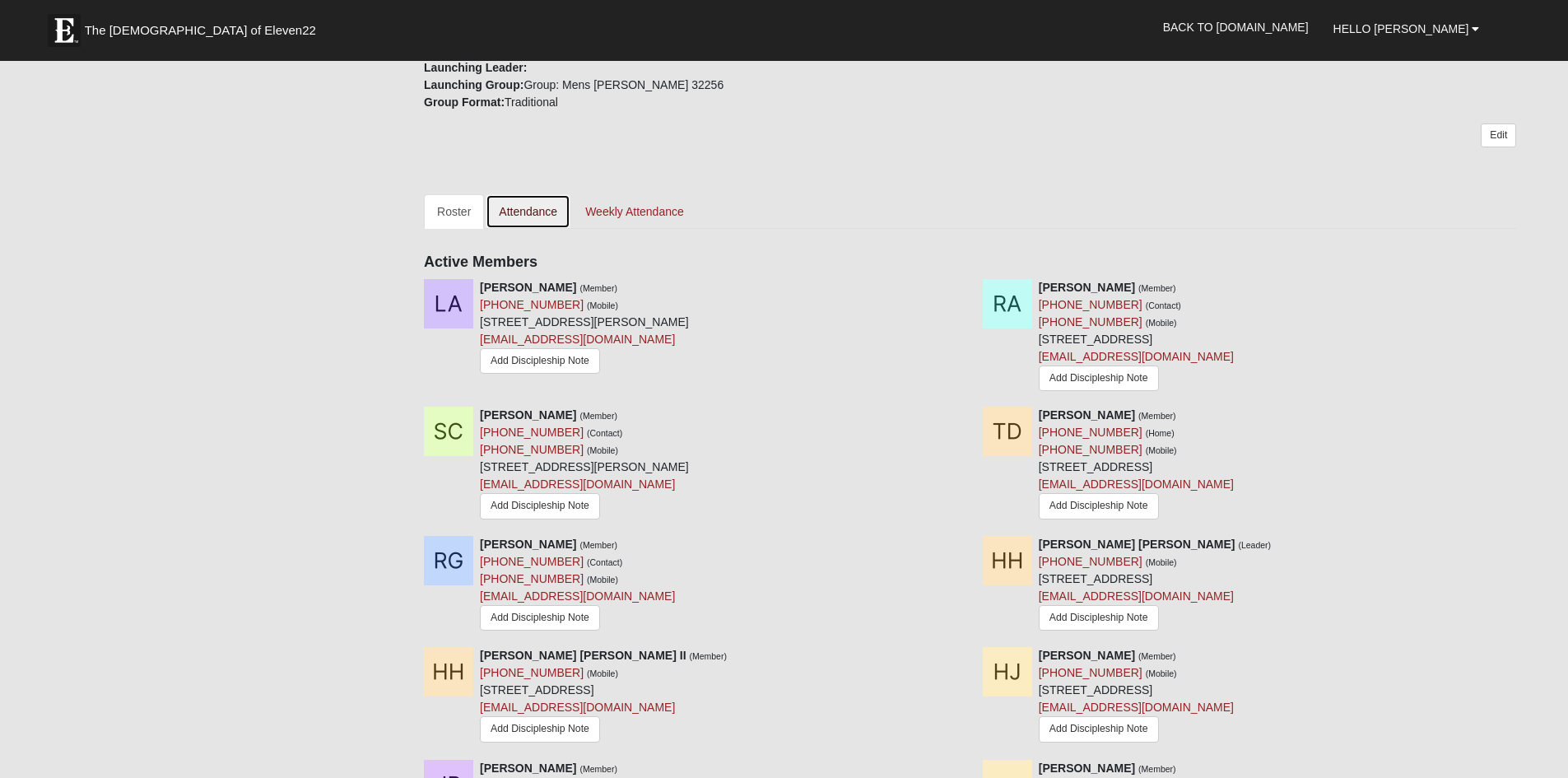
click at [522, 213] on link "Attendance" at bounding box center [528, 212] width 85 height 34
click at [449, 210] on link "Roster" at bounding box center [453, 212] width 60 height 34
click at [544, 214] on link "Attendance" at bounding box center [528, 212] width 85 height 34
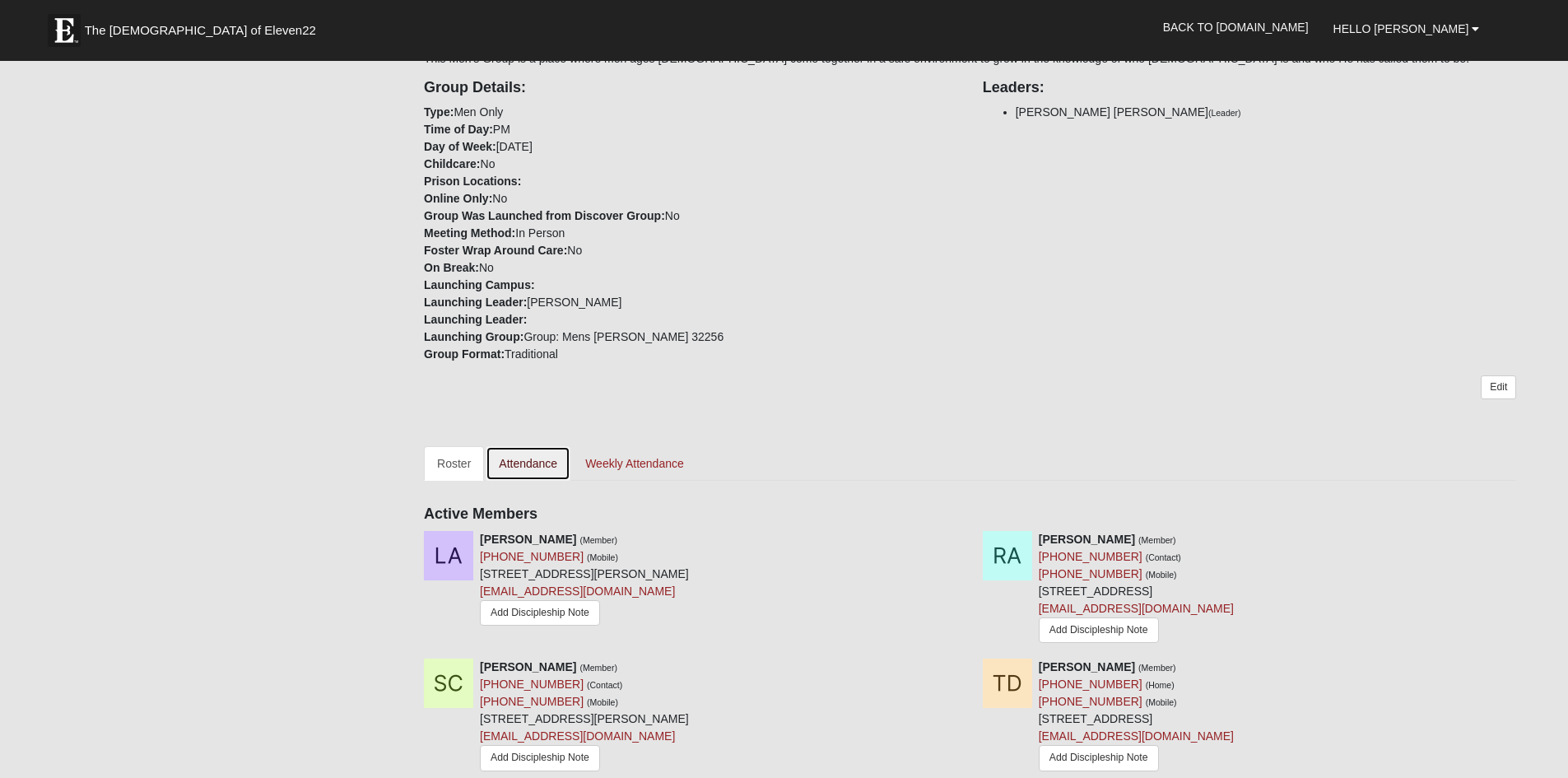
scroll to position [0, 0]
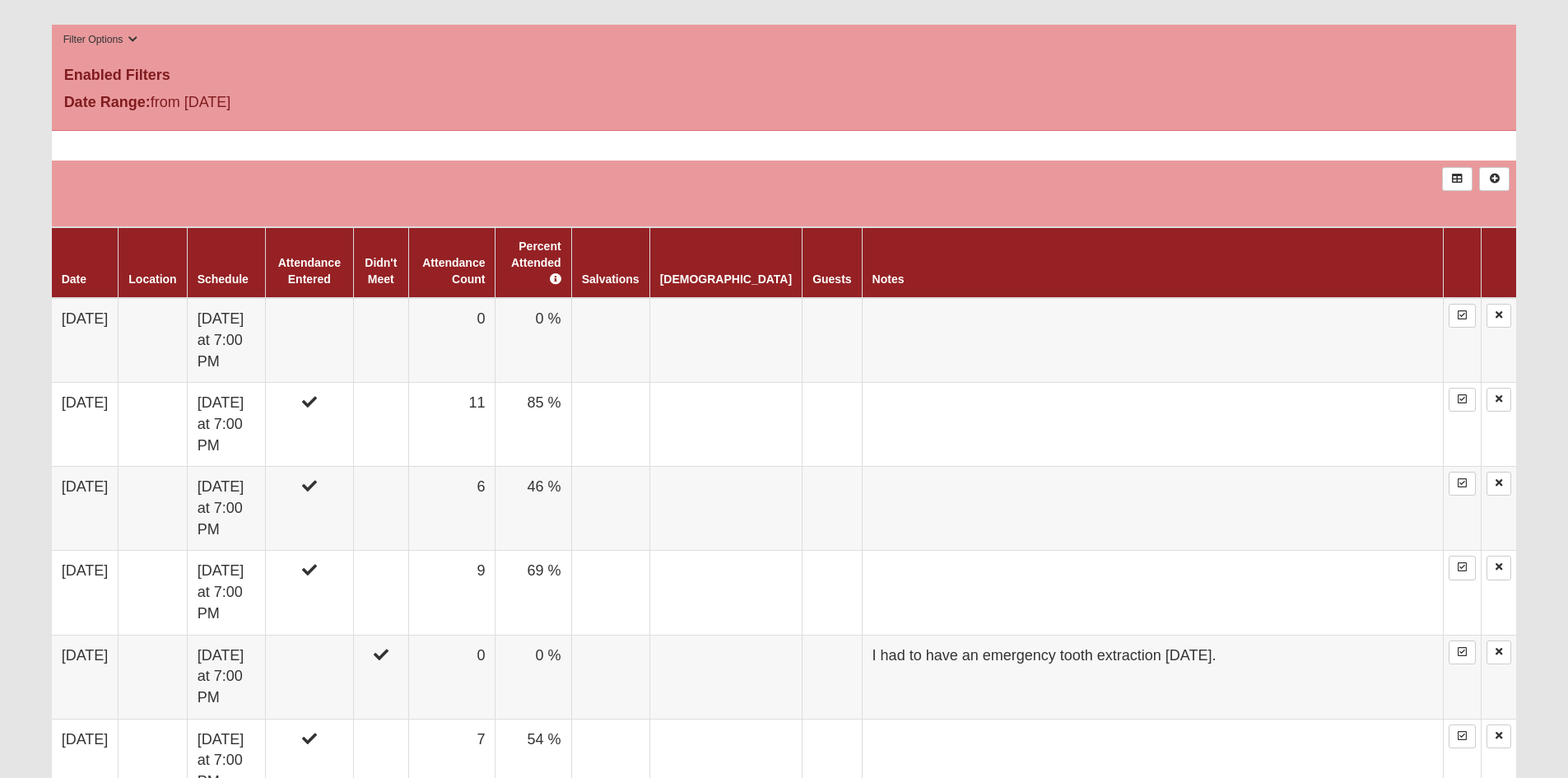
scroll to position [823, 0]
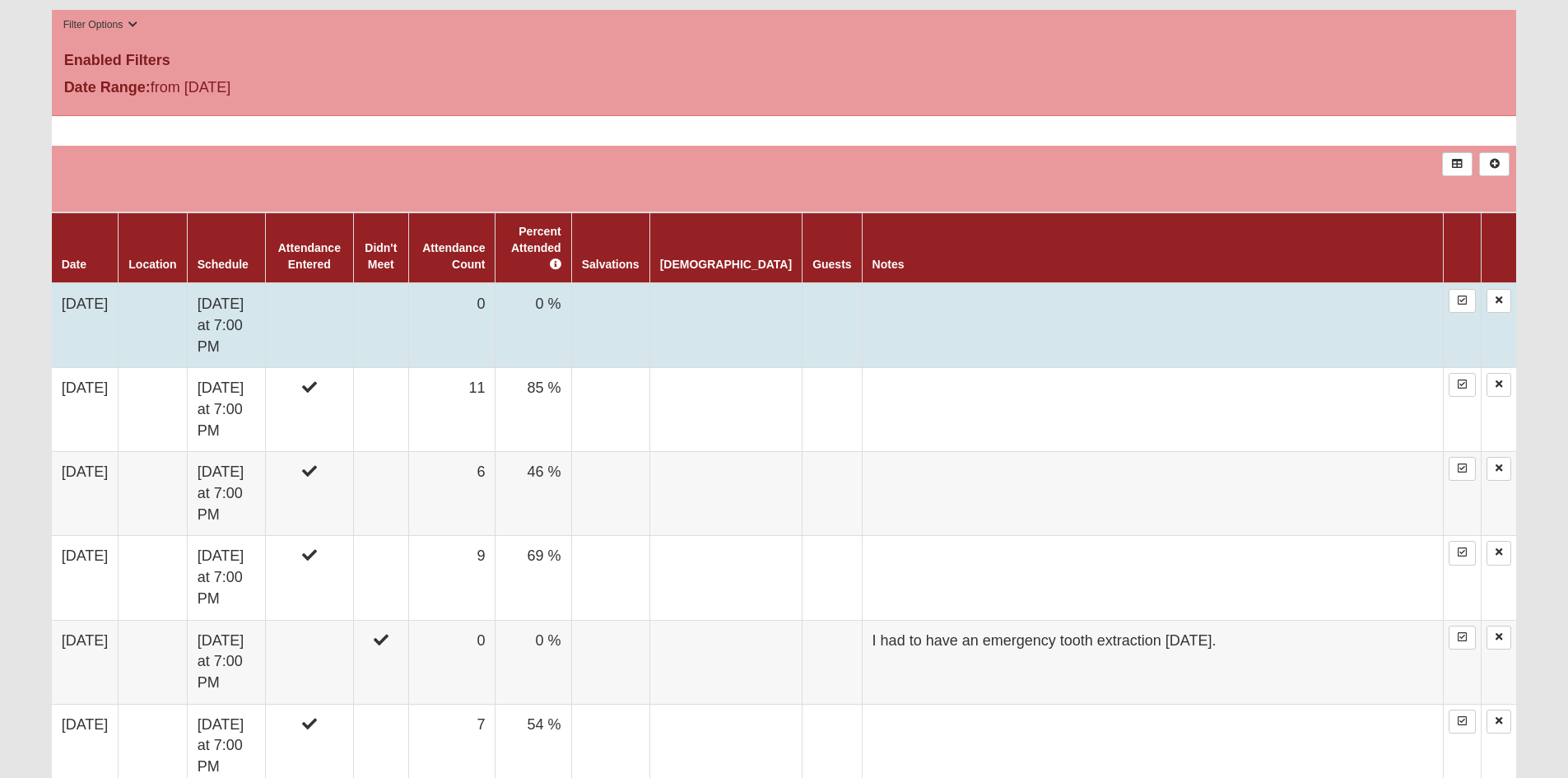
click at [96, 287] on td "[DATE]" at bounding box center [86, 325] width 67 height 85
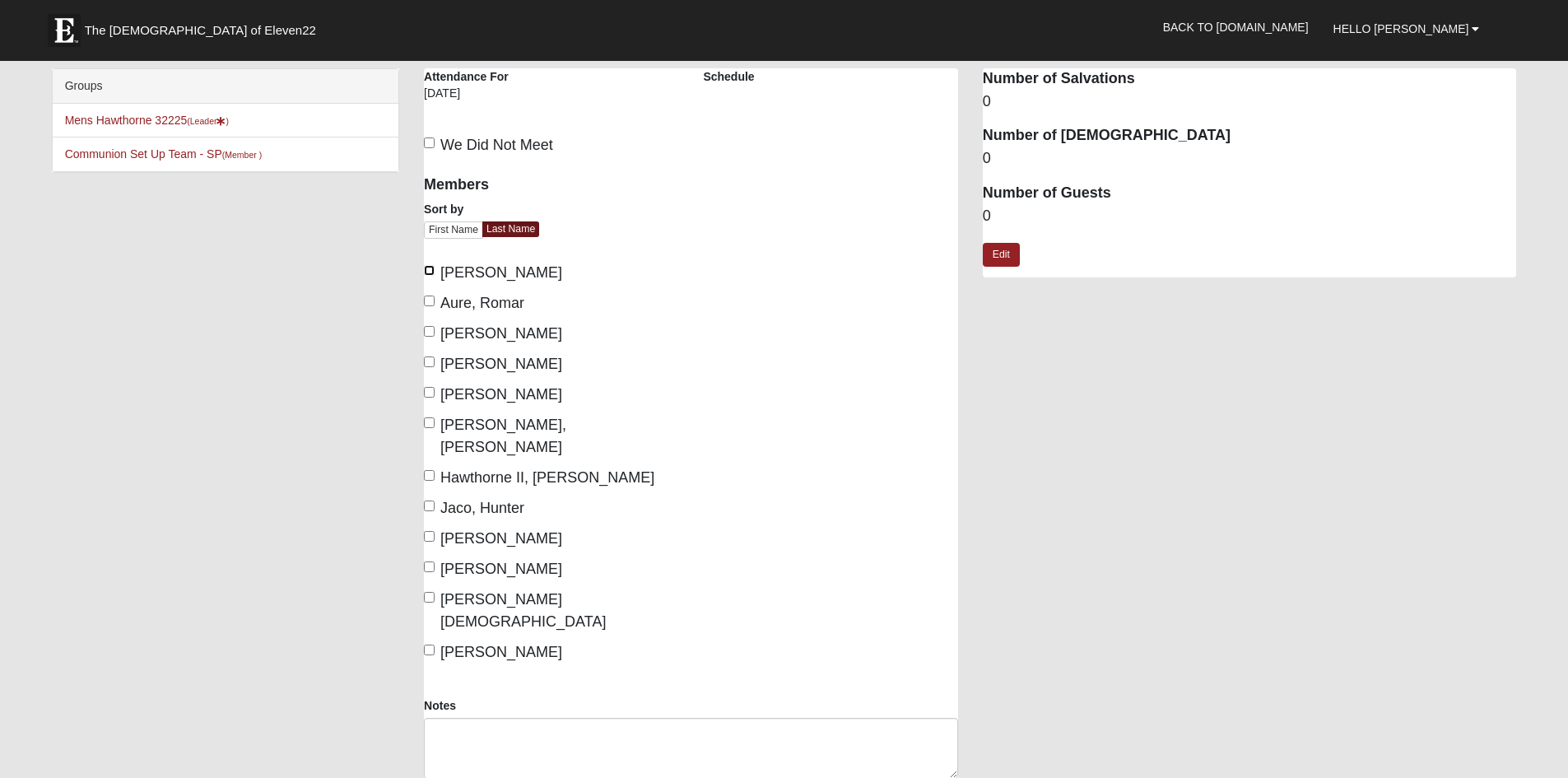
click at [429, 266] on input "[PERSON_NAME]" at bounding box center [429, 270] width 11 height 11
checkbox input "true"
click at [428, 333] on input "[PERSON_NAME]" at bounding box center [429, 332] width 11 height 11
checkbox input "true"
click at [428, 358] on input "[PERSON_NAME]" at bounding box center [429, 362] width 11 height 11
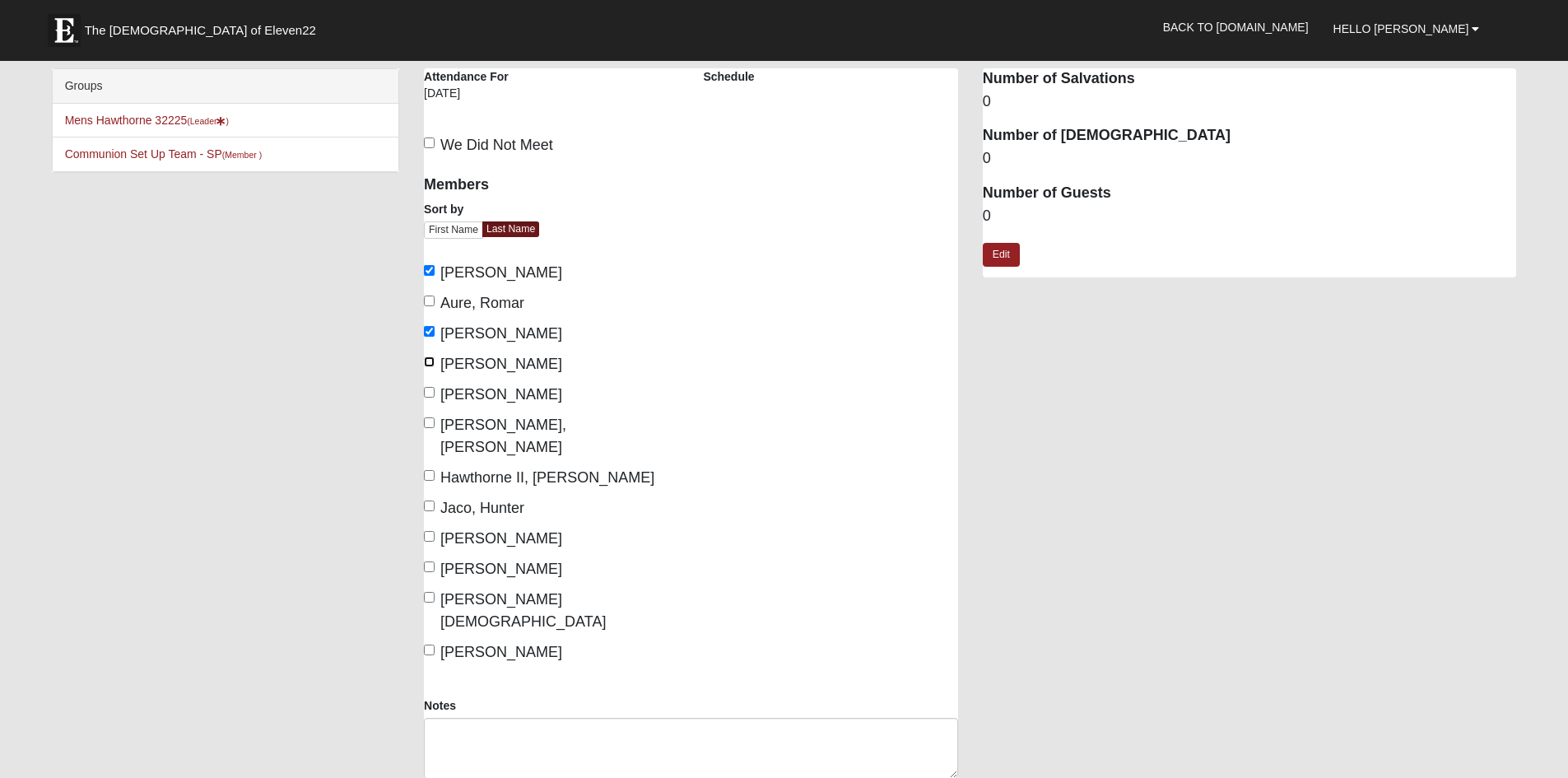
checkbox input "true"
click at [424, 391] on input "[PERSON_NAME]" at bounding box center [429, 392] width 11 height 11
checkbox input "true"
click at [430, 418] on input "Hawthorne, Hamilton" at bounding box center [429, 423] width 11 height 11
checkbox input "true"
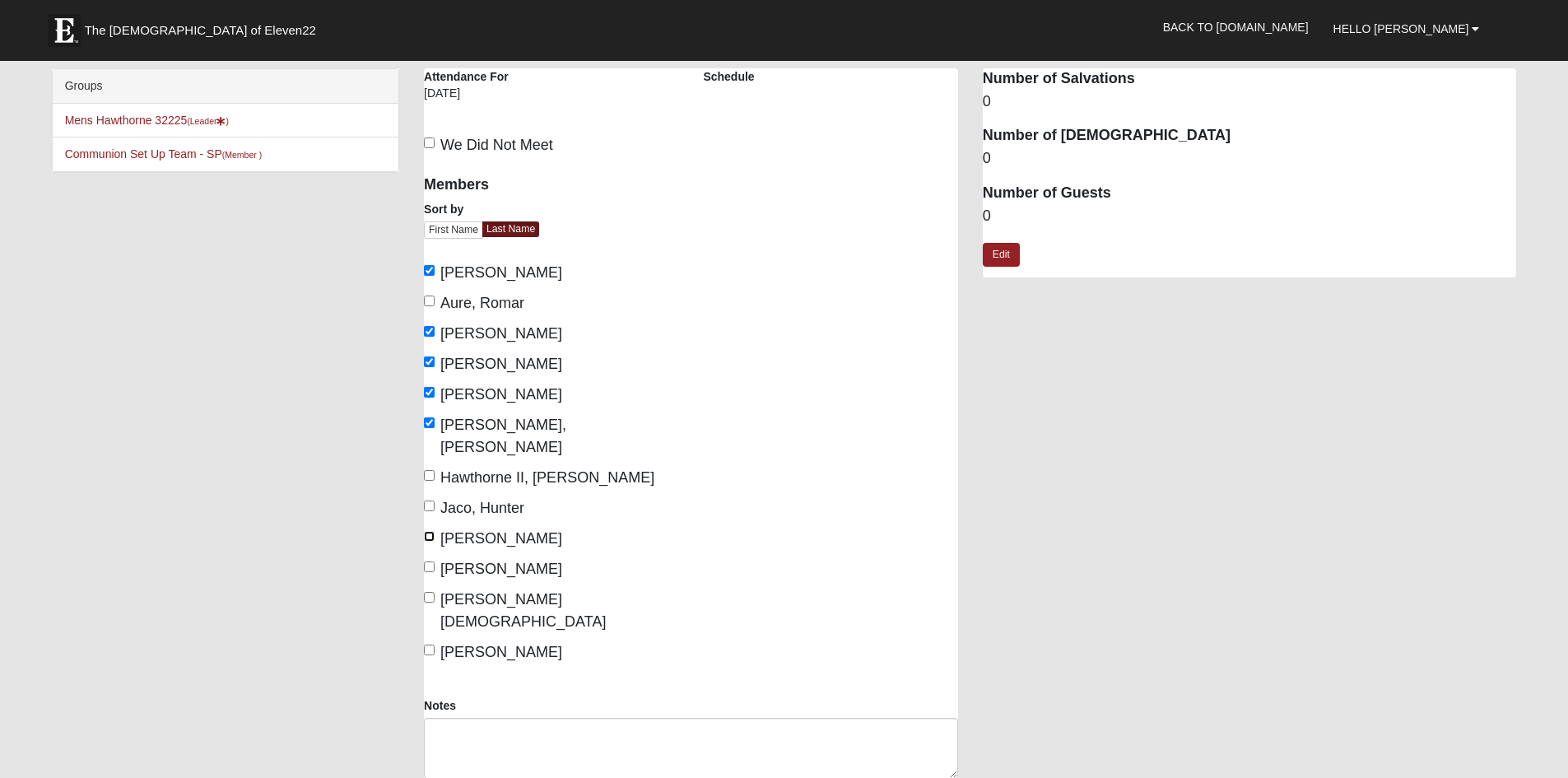
click at [428, 531] on input "Paulk, Josh" at bounding box center [429, 536] width 11 height 11
checkbox input "true"
click at [428, 562] on input "Torres, Oniel" at bounding box center [429, 567] width 11 height 11
checkbox input "true"
click at [427, 645] on input "Zenteno, Mauricio" at bounding box center [429, 650] width 11 height 11
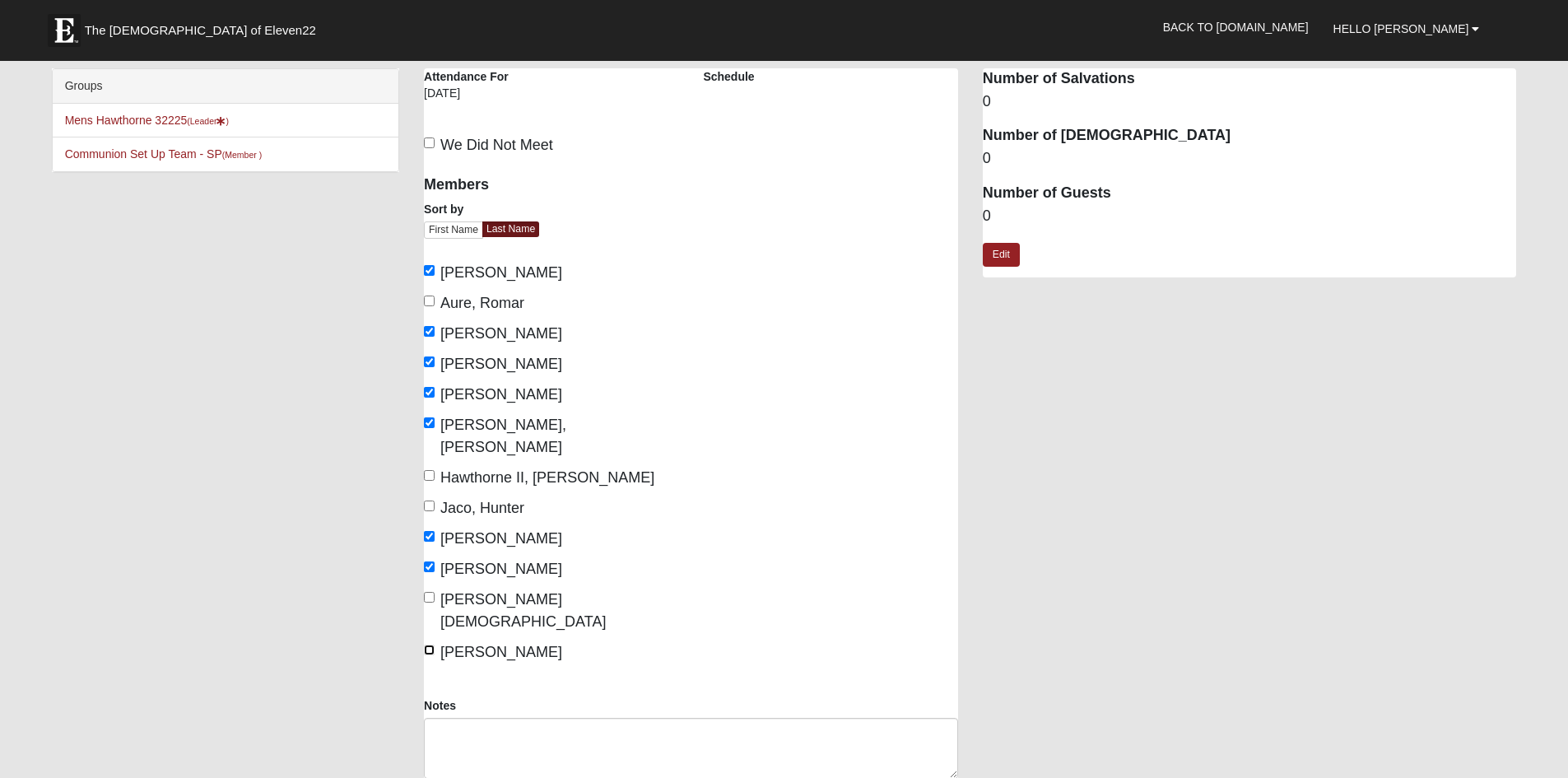
checkbox input "true"
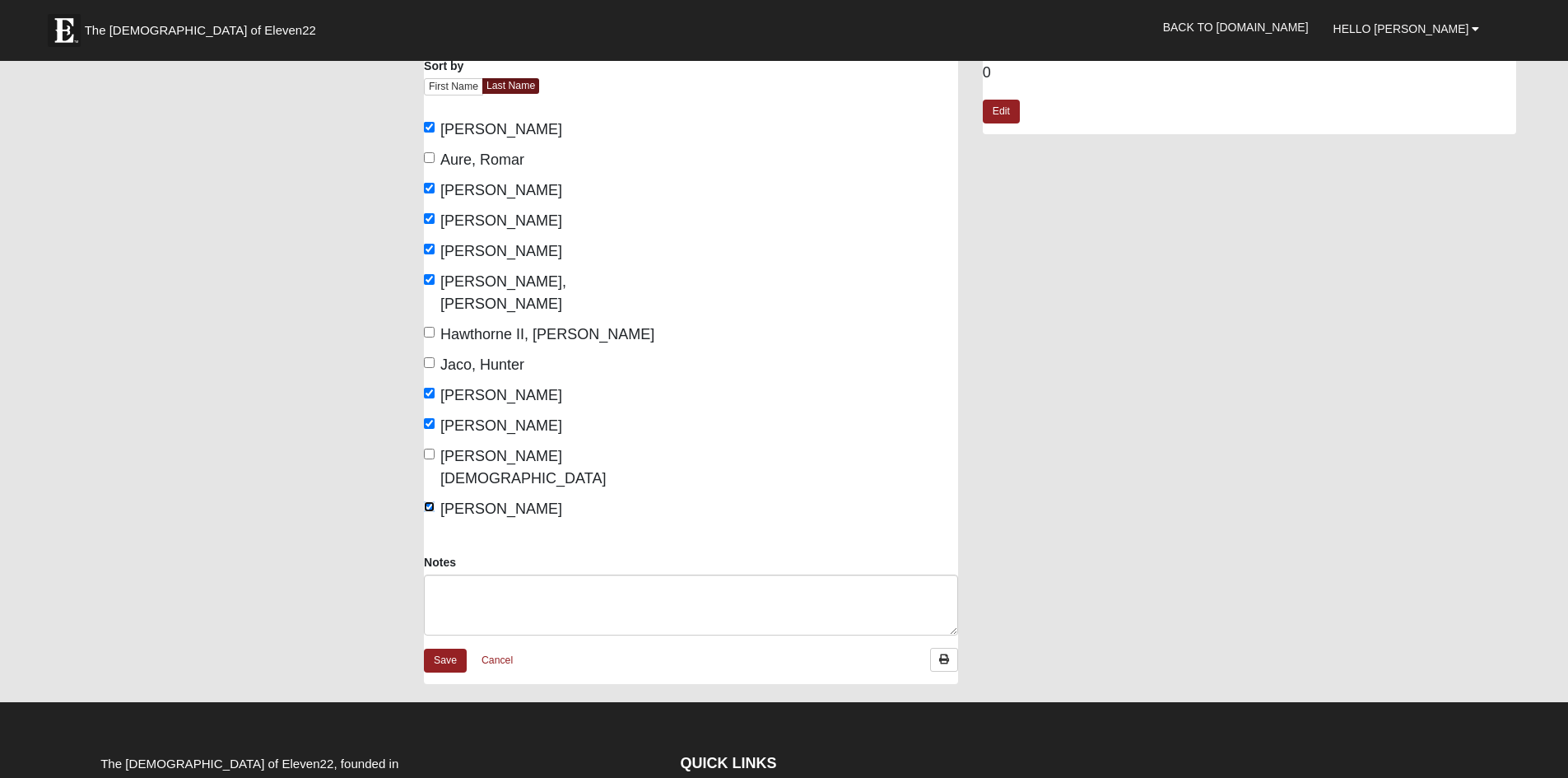
scroll to position [165, 0]
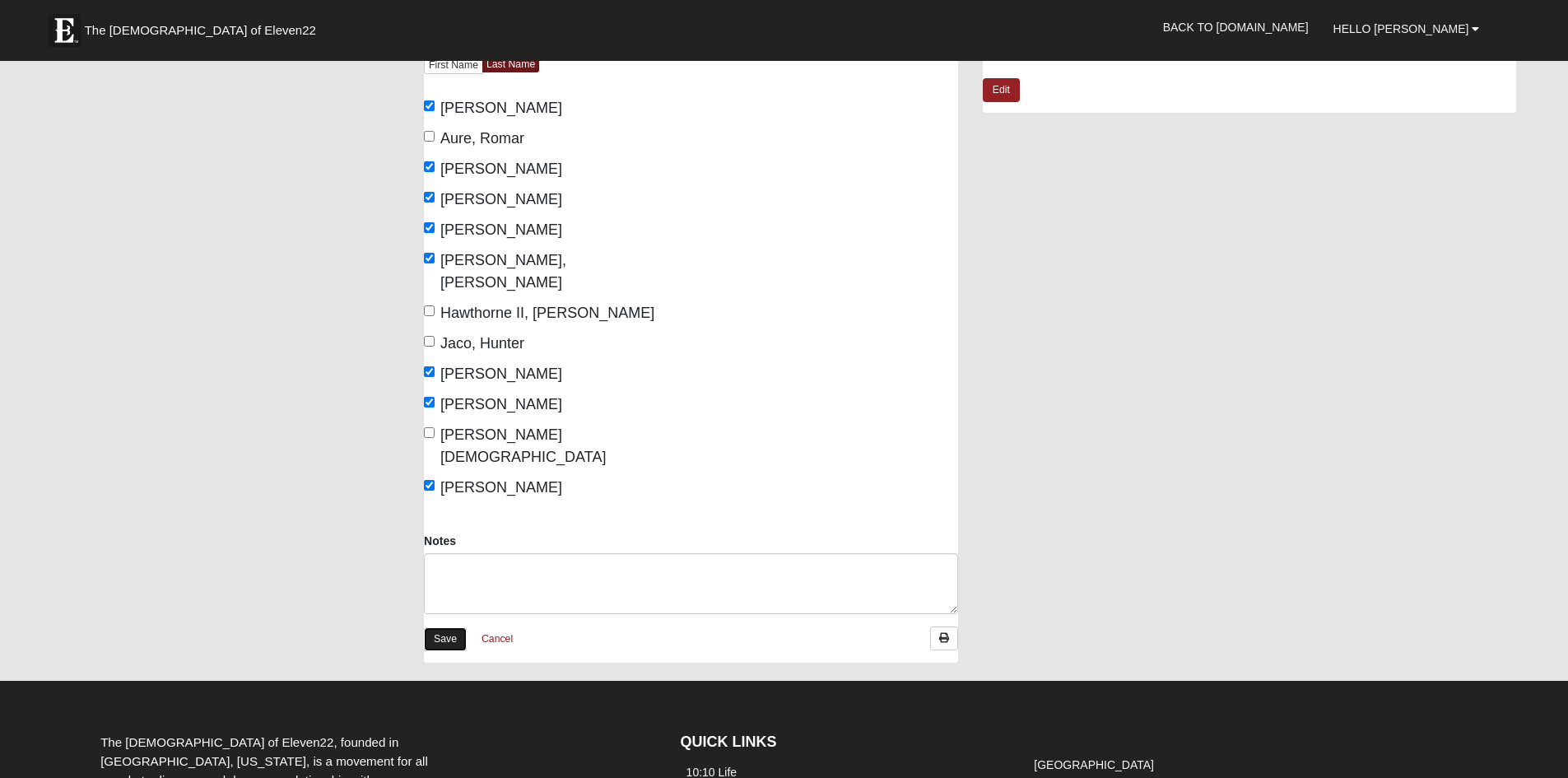
click at [454, 627] on link "Save" at bounding box center [445, 639] width 43 height 23
